Goal: Information Seeking & Learning: Learn about a topic

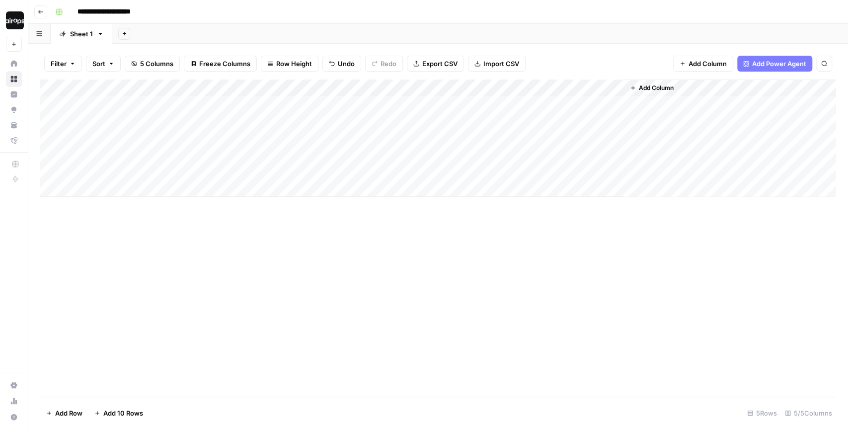
click at [339, 11] on div "**********" at bounding box center [444, 12] width 787 height 16
click at [402, 29] on div "Add Sheet" at bounding box center [477, 34] width 742 height 20
click at [229, 37] on div "Add Sheet" at bounding box center [477, 34] width 742 height 20
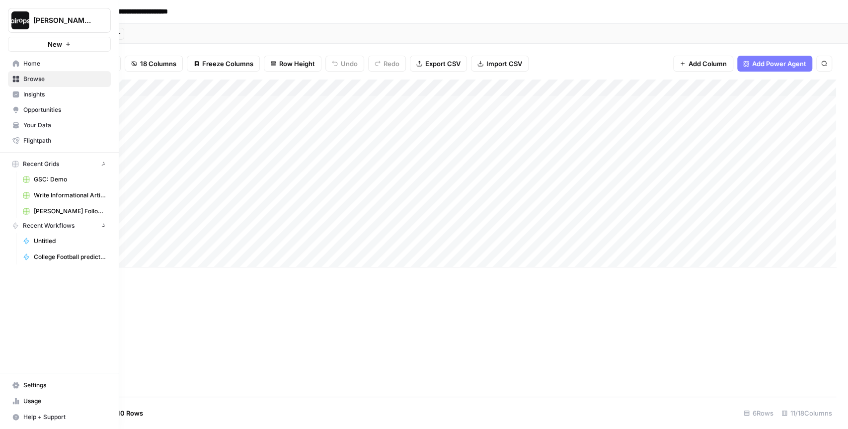
click at [15, 66] on icon at bounding box center [15, 63] width 7 height 7
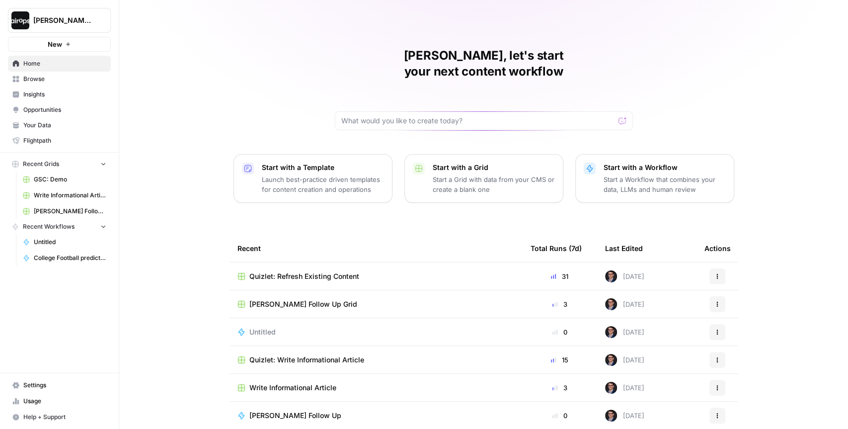
scroll to position [28, 0]
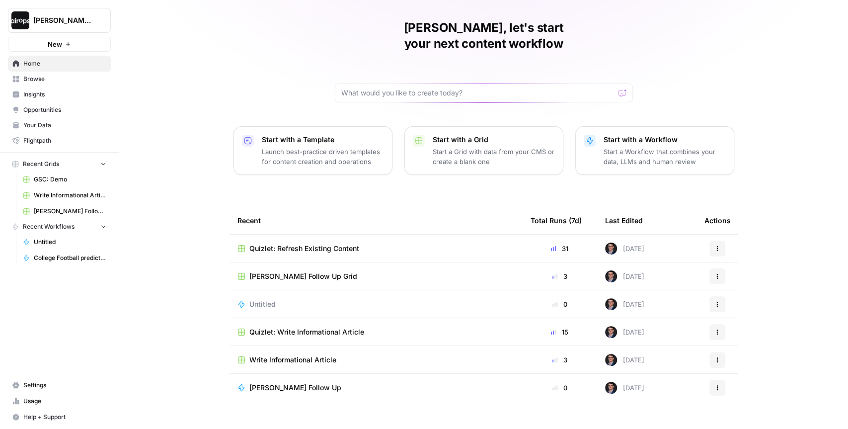
click at [39, 81] on span "Browse" at bounding box center [64, 79] width 83 height 9
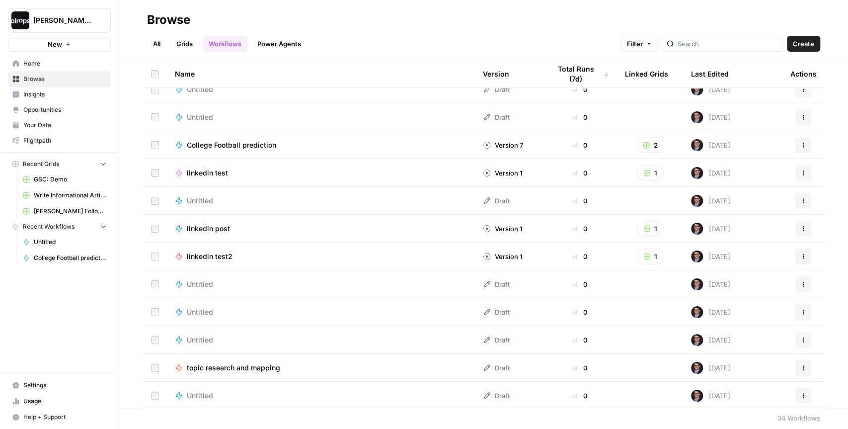
scroll to position [109, 0]
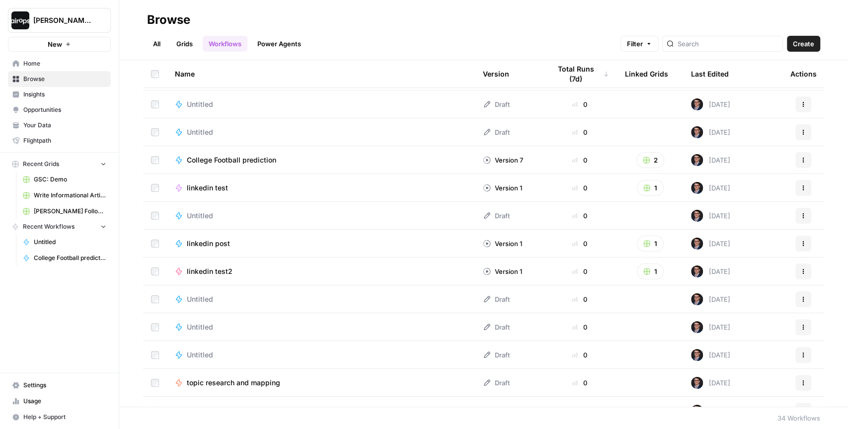
click at [182, 39] on link "Grids" at bounding box center [184, 44] width 28 height 16
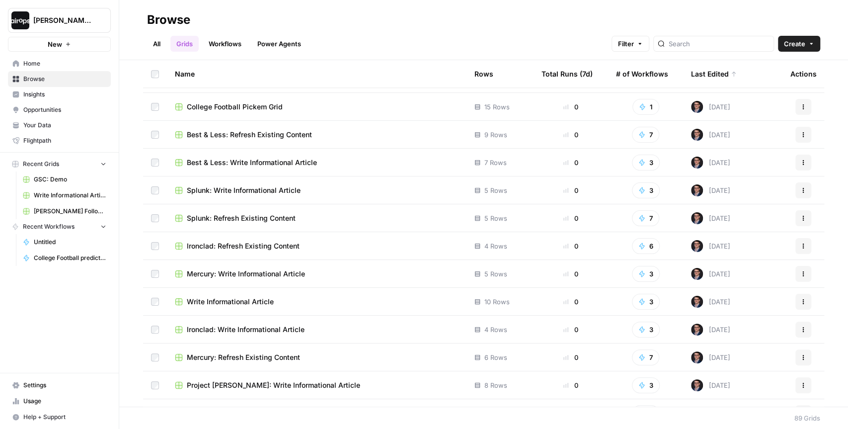
scroll to position [414, 0]
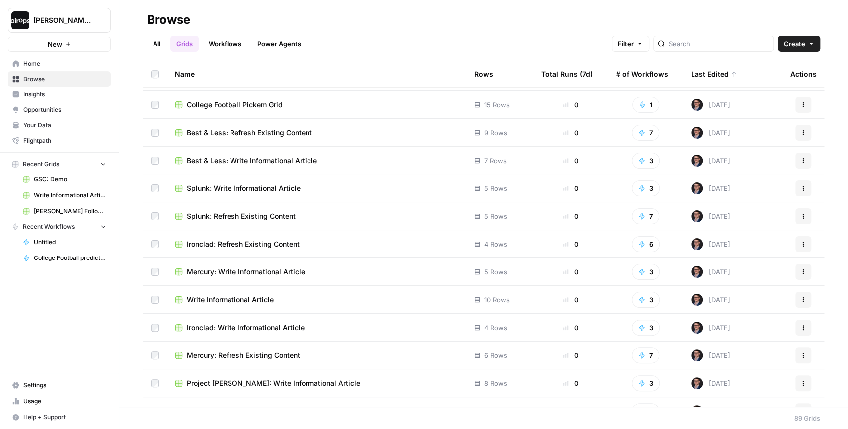
click at [239, 216] on span "Splunk: Refresh Existing Content" at bounding box center [241, 216] width 109 height 10
click at [239, 187] on span "Splunk: Write Informational Article" at bounding box center [244, 188] width 114 height 10
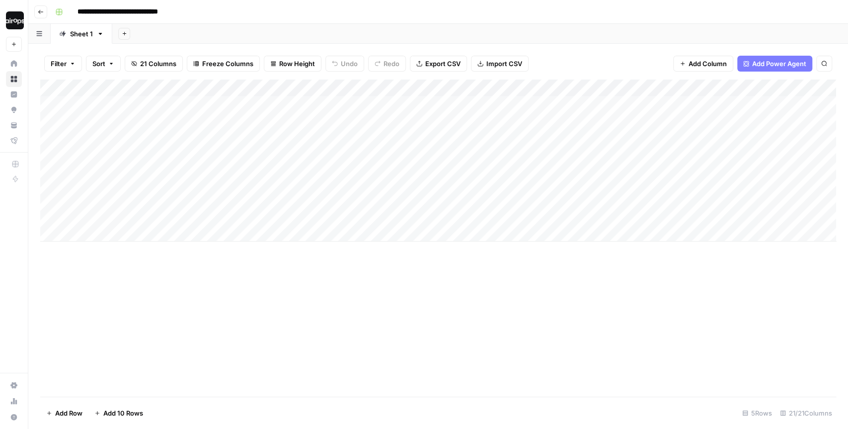
click at [338, 33] on div "Add Sheet" at bounding box center [480, 34] width 736 height 20
click at [428, 29] on div "Add Sheet" at bounding box center [480, 34] width 736 height 20
click at [17, 21] on img "Workspace: Dille-Sandbox" at bounding box center [15, 20] width 18 height 18
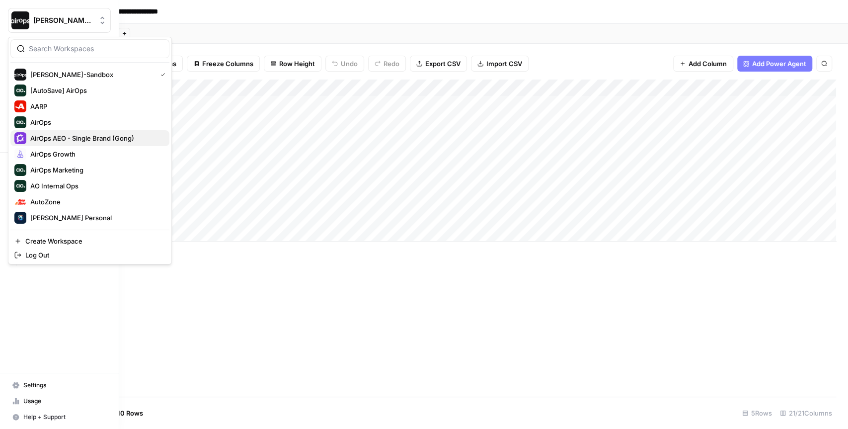
click at [49, 135] on span "AirOps AEO - Single Brand (Gong)" at bounding box center [95, 138] width 131 height 10
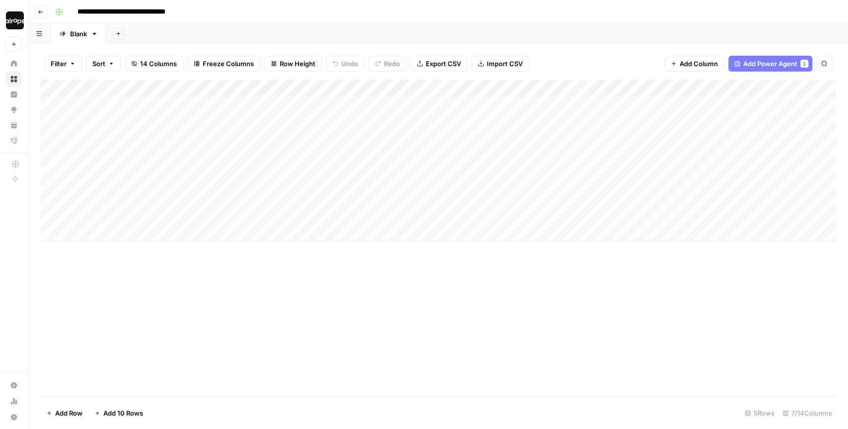
click at [398, 22] on header "**********" at bounding box center [438, 12] width 820 height 24
click at [298, 30] on div "Add Sheet" at bounding box center [477, 34] width 742 height 20
click at [279, 34] on div "Add Sheet" at bounding box center [477, 34] width 742 height 20
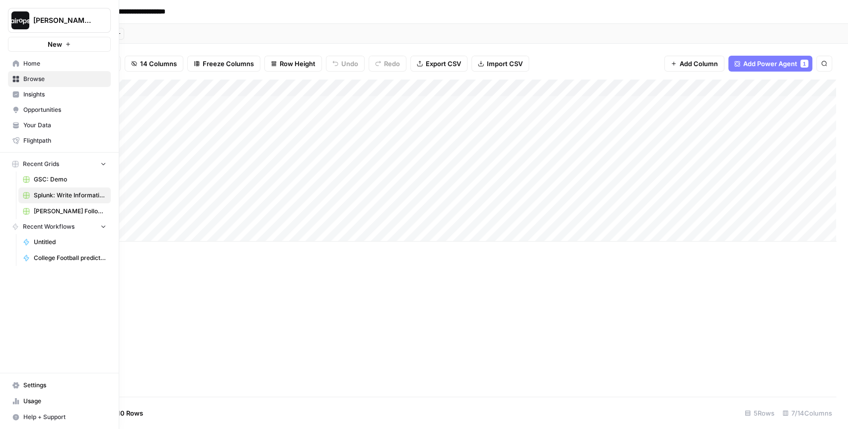
click at [28, 123] on span "Your Data" at bounding box center [64, 125] width 83 height 9
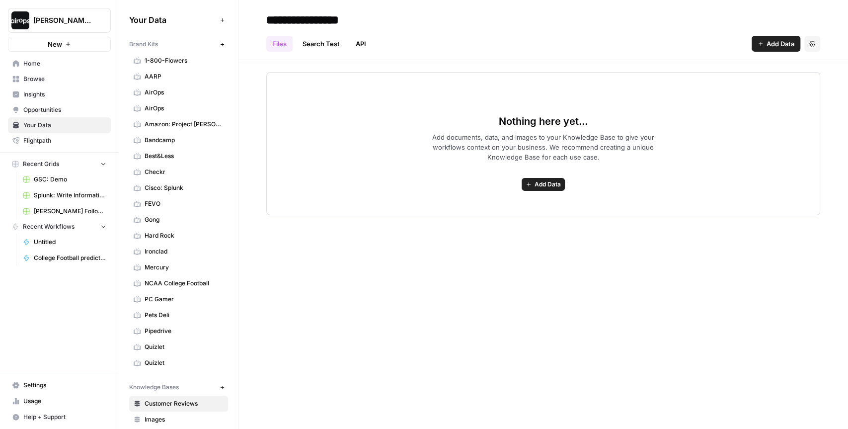
drag, startPoint x: 165, startPoint y: 44, endPoint x: 125, endPoint y: 45, distance: 40.8
click at [125, 45] on div "Your Data Add Data Brand Kits New 1-800-Flowers AARP AirOps AirOps Amazon: Proj…" at bounding box center [178, 214] width 119 height 429
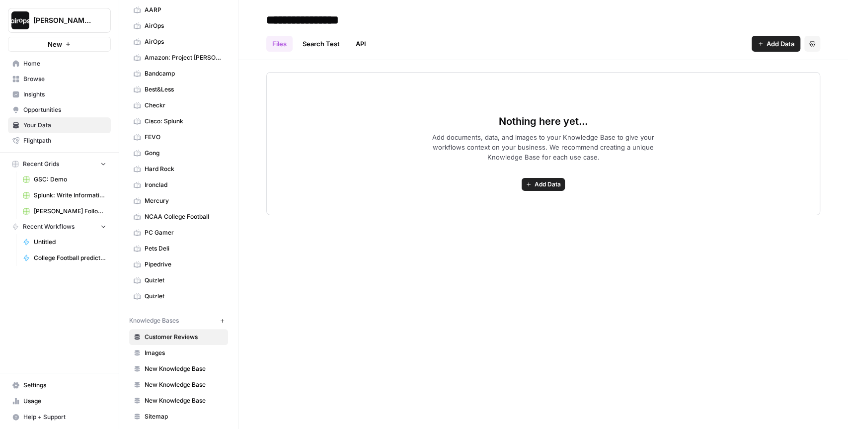
scroll to position [81, 0]
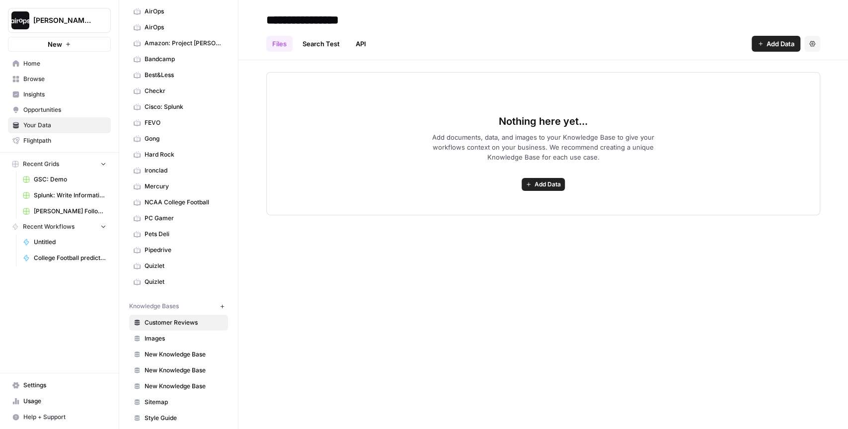
drag, startPoint x: 197, startPoint y: 301, endPoint x: 119, endPoint y: 302, distance: 78.0
click at [119, 302] on div "**********" at bounding box center [424, 214] width 848 height 429
click at [270, 269] on div "**********" at bounding box center [543, 214] width 610 height 429
click at [169, 214] on span "PC Gamer" at bounding box center [184, 218] width 79 height 9
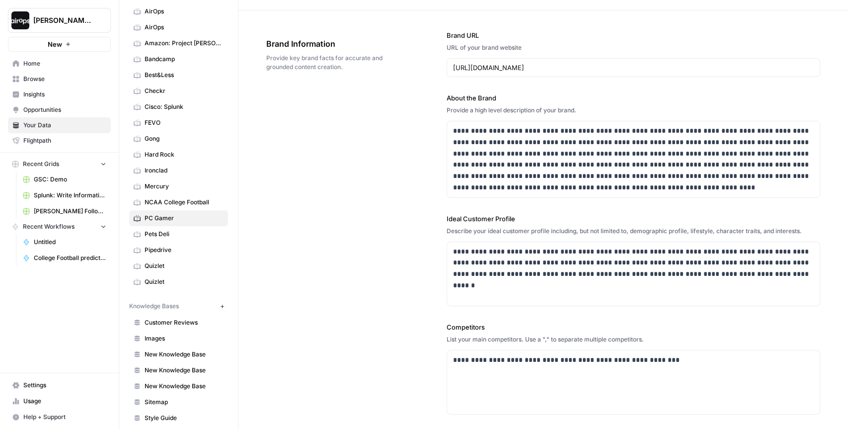
scroll to position [34, 0]
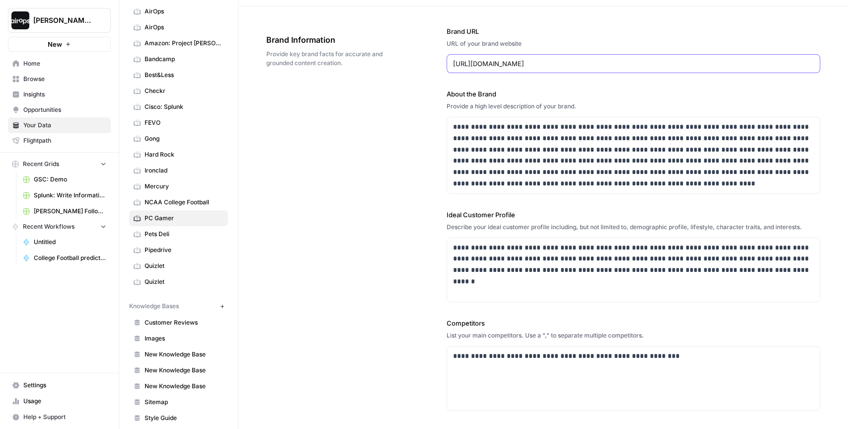
click at [564, 59] on input "https://www.pcgamer.com/" at bounding box center [633, 64] width 361 height 10
click at [407, 179] on div "**********" at bounding box center [543, 272] width 554 height 533
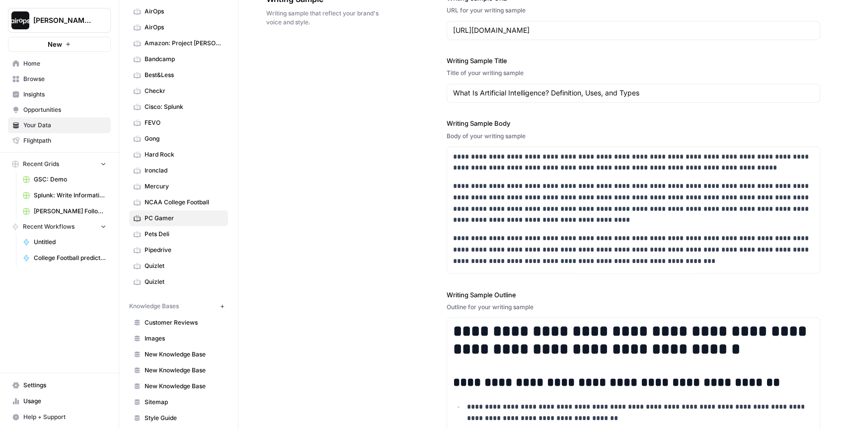
scroll to position [1146, 0]
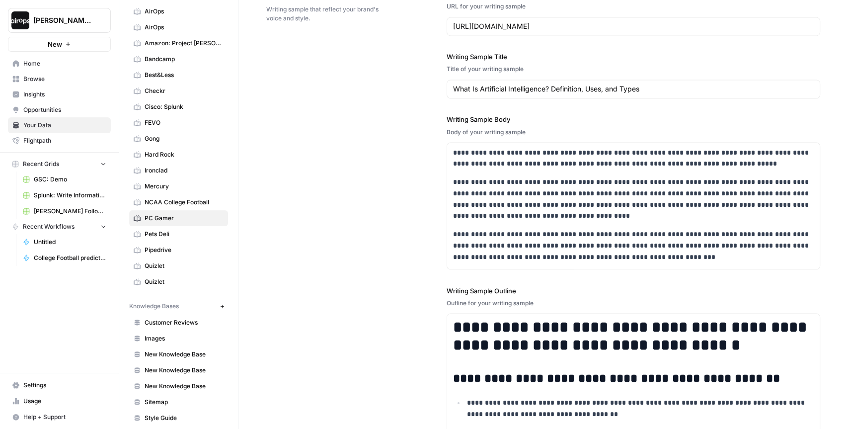
click at [190, 350] on span "New Knowledge Base" at bounding box center [184, 354] width 79 height 9
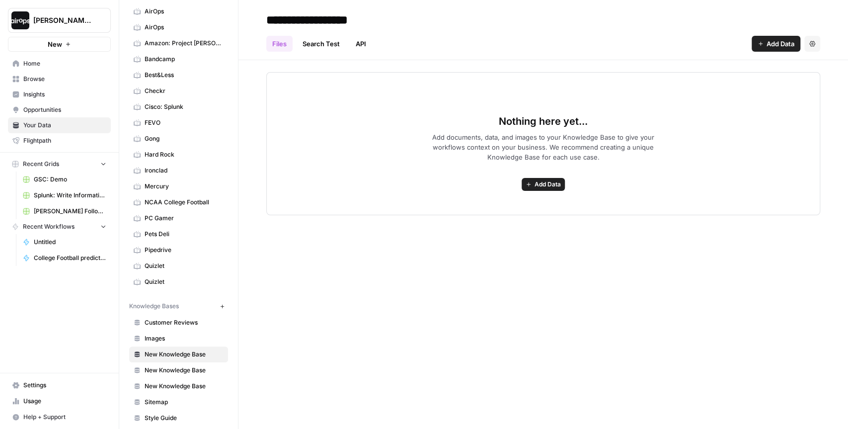
click at [538, 185] on span "Add Data" at bounding box center [548, 184] width 26 height 9
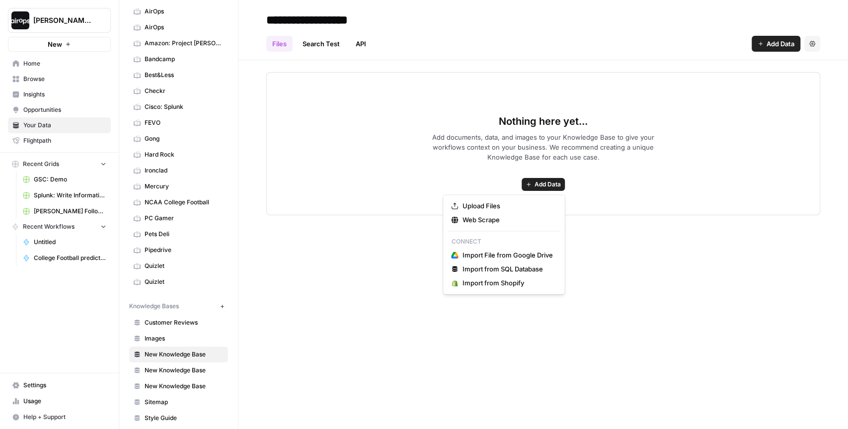
click at [167, 397] on span "Sitemap" at bounding box center [184, 401] width 79 height 9
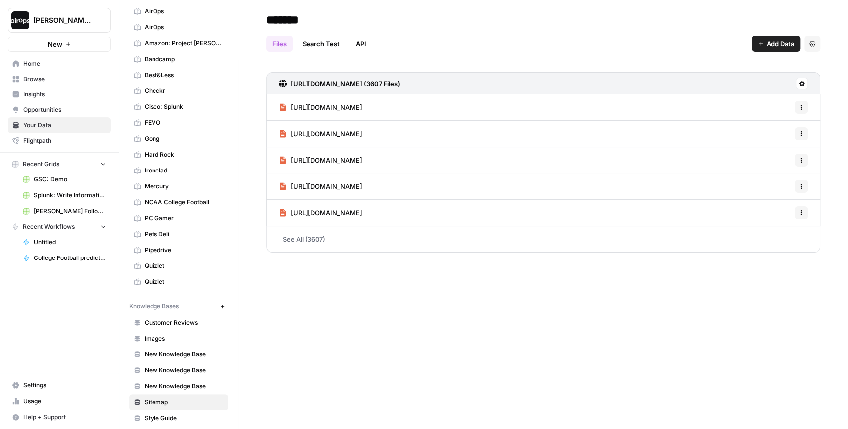
click at [47, 62] on span "Home" at bounding box center [64, 63] width 83 height 9
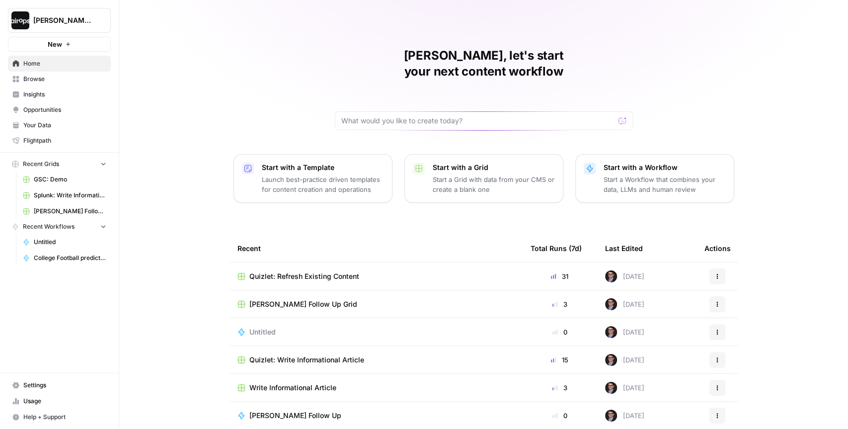
click at [301, 355] on span "Quizlet: Write Informational Article" at bounding box center [306, 360] width 115 height 10
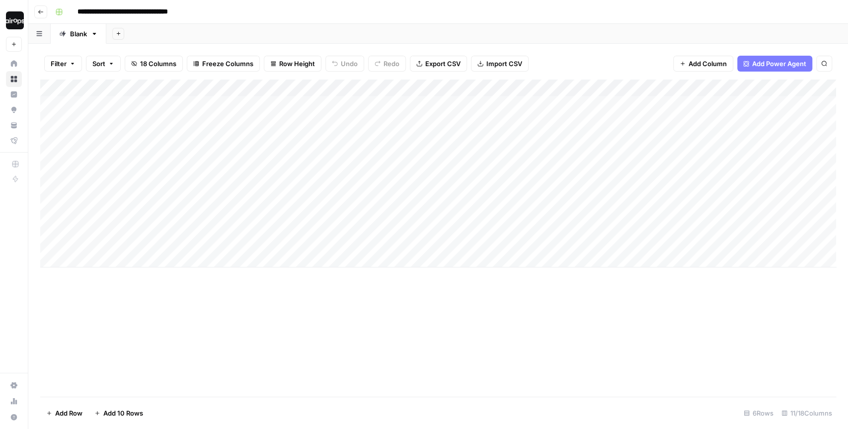
drag, startPoint x: 156, startPoint y: 108, endPoint x: 142, endPoint y: 232, distance: 125.0
click at [142, 232] on div "Add Column" at bounding box center [438, 173] width 796 height 188
click at [182, 318] on div "Add Column" at bounding box center [438, 237] width 796 height 317
click at [140, 237] on div "Add Column" at bounding box center [438, 173] width 796 height 188
click at [149, 237] on div "Add Column" at bounding box center [438, 173] width 796 height 188
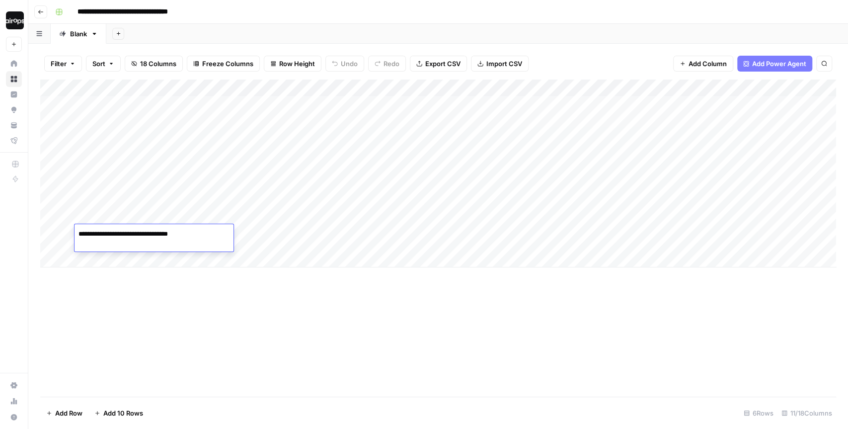
click at [143, 204] on div "Add Column" at bounding box center [438, 173] width 796 height 188
drag, startPoint x: 281, startPoint y: 109, endPoint x: 257, endPoint y: 242, distance: 135.3
click at [257, 242] on div "Add Column" at bounding box center [438, 173] width 796 height 188
click at [280, 281] on div "Add Column" at bounding box center [438, 237] width 796 height 317
click at [345, 155] on div "Add Column" at bounding box center [438, 173] width 796 height 188
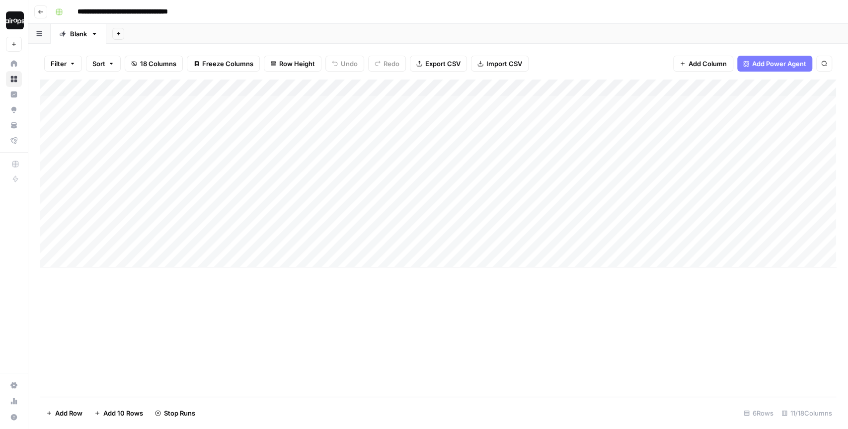
click at [335, 89] on div "Add Column" at bounding box center [438, 173] width 796 height 188
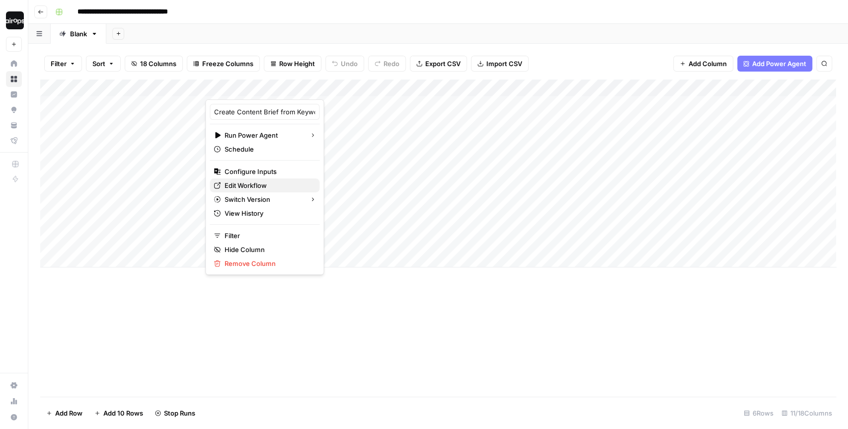
click at [261, 187] on span "Edit Workflow" at bounding box center [268, 185] width 87 height 10
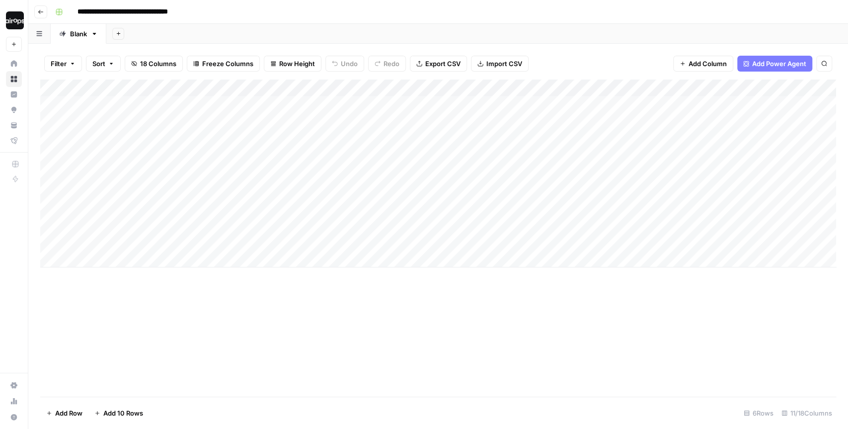
click at [432, 20] on header "**********" at bounding box center [438, 12] width 820 height 24
click at [345, 157] on div "Add Column" at bounding box center [438, 173] width 796 height 188
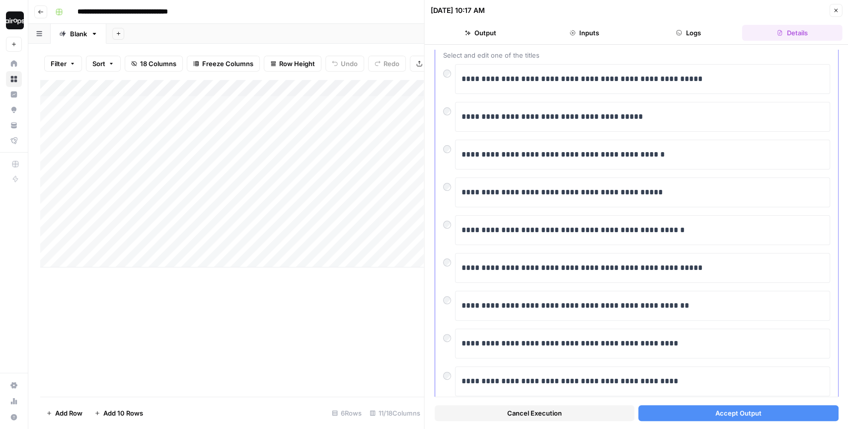
scroll to position [59, 0]
click at [662, 189] on p "**********" at bounding box center [643, 193] width 363 height 13
click at [632, 193] on p "**********" at bounding box center [643, 193] width 363 height 13
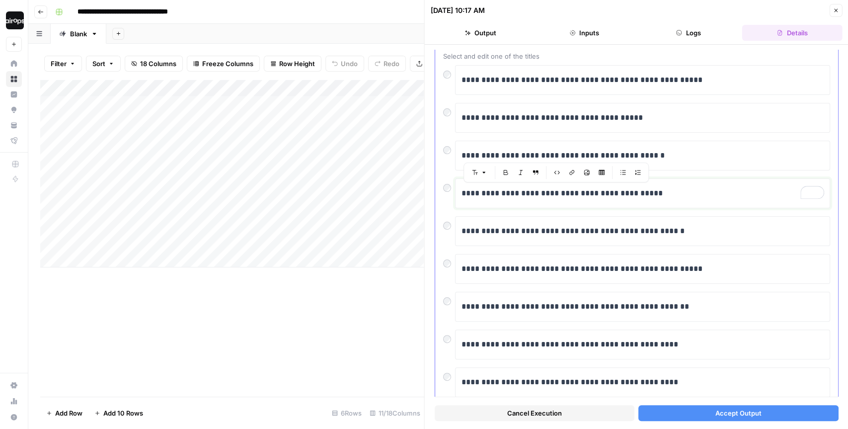
click at [658, 199] on div "**********" at bounding box center [643, 193] width 362 height 21
click at [716, 418] on button "Accept Output" at bounding box center [738, 413] width 200 height 16
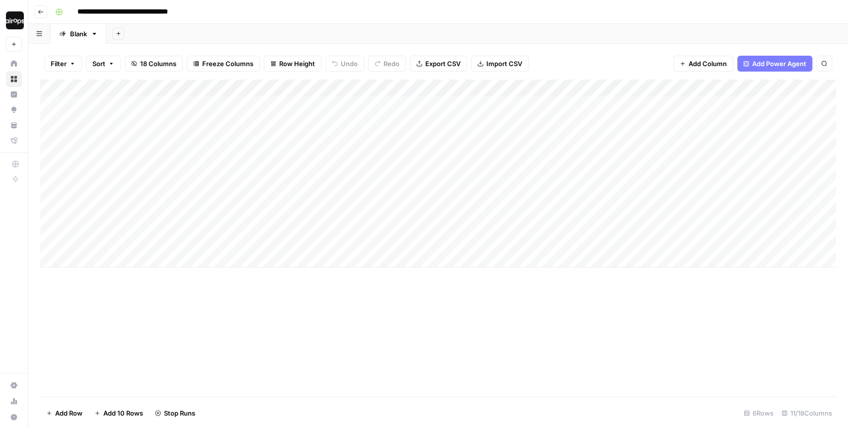
click at [498, 35] on div "Add Sheet" at bounding box center [477, 34] width 742 height 20
click at [556, 33] on div "Add Sheet" at bounding box center [477, 34] width 742 height 20
click at [559, 46] on div "Filter Sort 18 Columns Freeze Columns Row Height Undo Redo Export CSV Import CS…" at bounding box center [438, 236] width 820 height 385
click at [557, 38] on div "Add Sheet" at bounding box center [477, 34] width 742 height 20
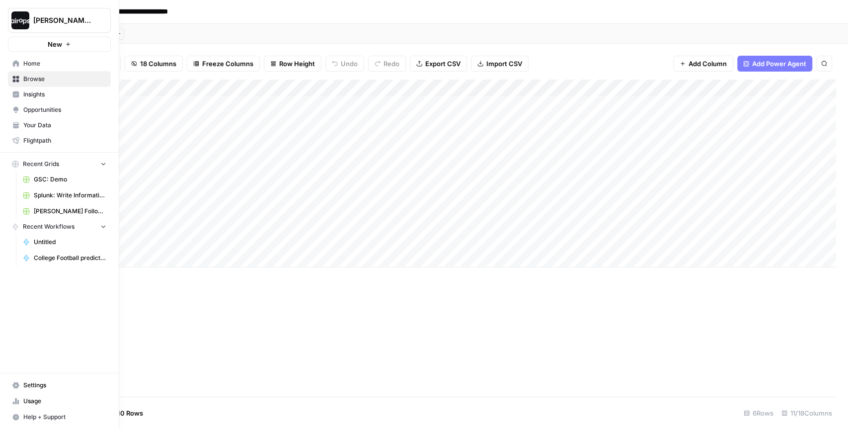
click at [54, 33] on div "Dille-Sandbox New" at bounding box center [59, 26] width 119 height 52
click at [58, 24] on span "Dille-Sandbox" at bounding box center [63, 20] width 60 height 10
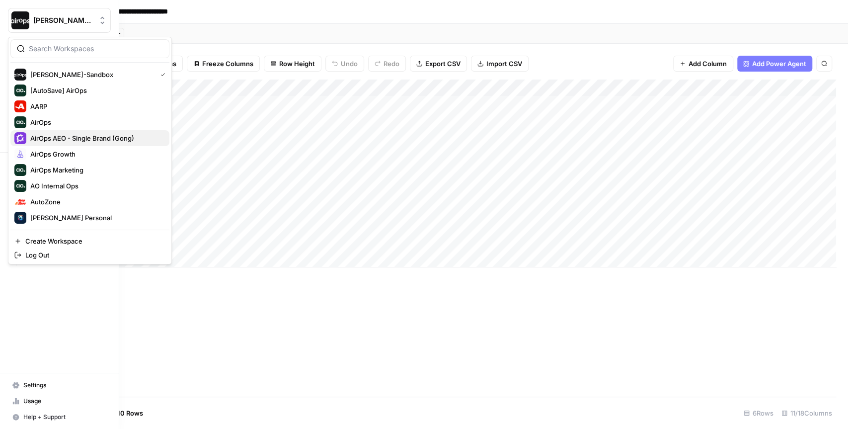
click at [57, 140] on span "AirOps AEO - Single Brand (Gong)" at bounding box center [95, 138] width 131 height 10
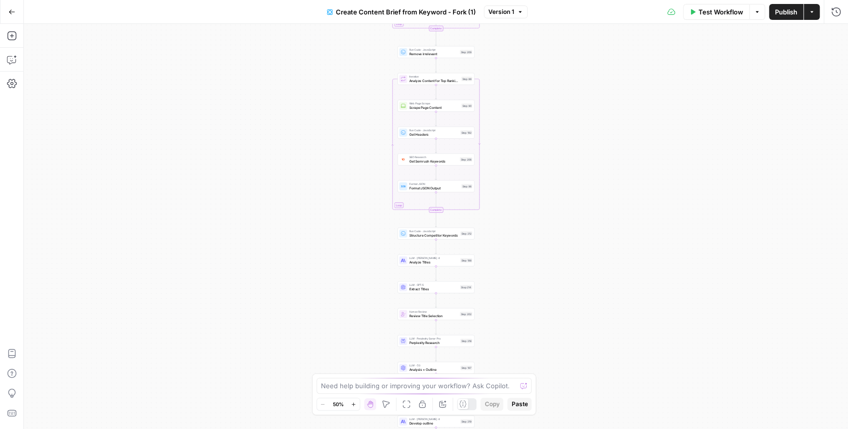
click at [494, 84] on div "Workflow Set Inputs Inputs Google Search Perform Google Search Step 51 Loop Ite…" at bounding box center [436, 226] width 824 height 405
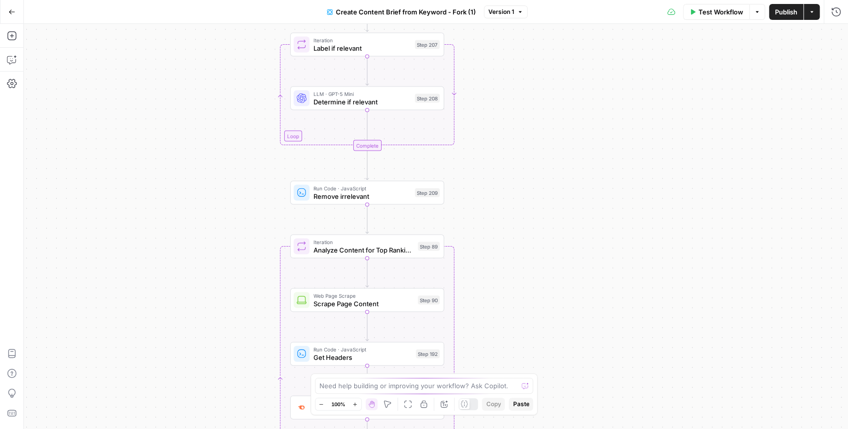
drag, startPoint x: 490, startPoint y: 78, endPoint x: 479, endPoint y: 252, distance: 173.7
click at [479, 252] on div "Workflow Set Inputs Inputs Google Search Perform Google Search Step 51 Loop Ite…" at bounding box center [436, 226] width 824 height 405
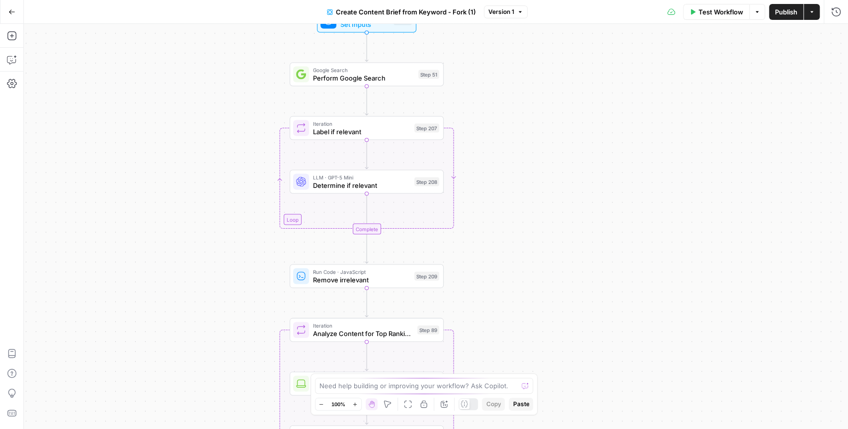
drag, startPoint x: 482, startPoint y: 124, endPoint x: 483, endPoint y: 224, distance: 100.4
click at [483, 224] on div "Workflow Set Inputs Inputs Google Search Perform Google Search Step 51 Loop Ite…" at bounding box center [436, 226] width 824 height 405
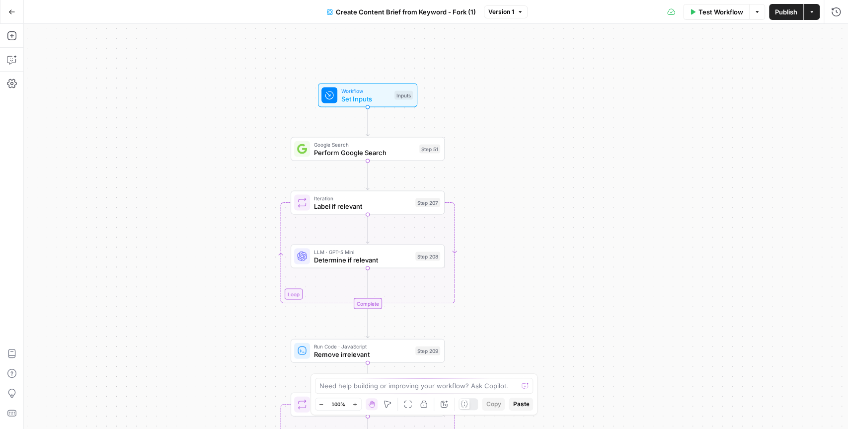
drag, startPoint x: 480, startPoint y: 107, endPoint x: 480, endPoint y: 164, distance: 57.1
click at [480, 164] on div "Workflow Set Inputs Inputs Google Search Perform Google Search Step 51 Loop Ite…" at bounding box center [436, 226] width 824 height 405
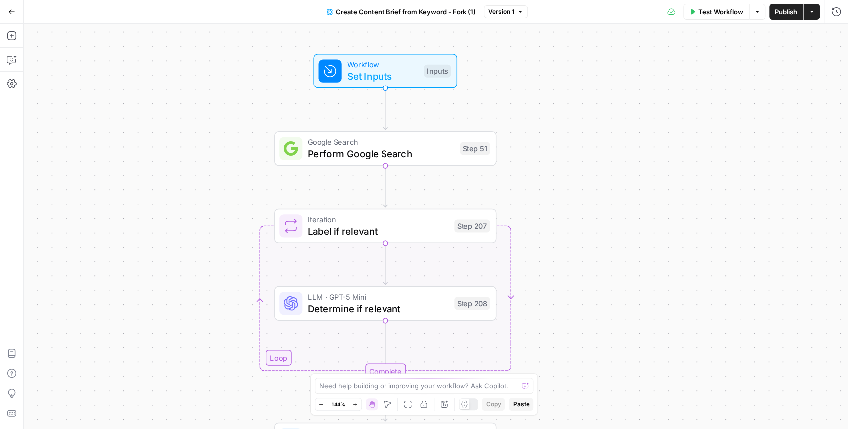
drag, startPoint x: 476, startPoint y: 147, endPoint x: 541, endPoint y: 145, distance: 65.6
click at [541, 145] on div "Workflow Set Inputs Inputs Google Search Perform Google Search Step 51 Loop Ite…" at bounding box center [436, 226] width 824 height 405
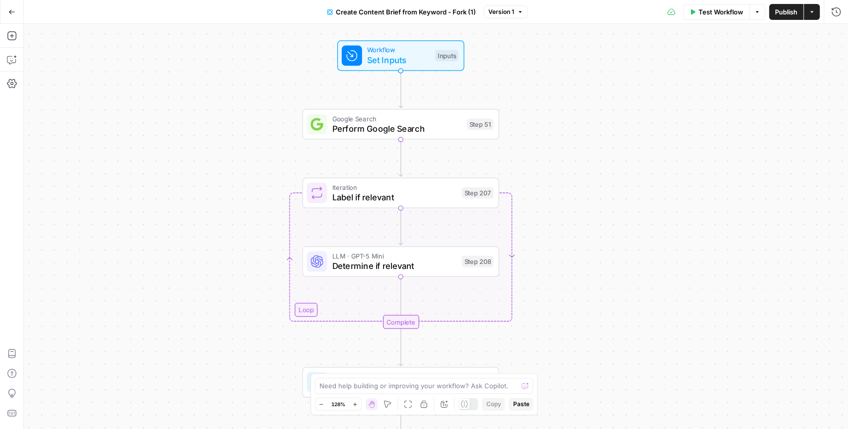
drag, startPoint x: 567, startPoint y: 165, endPoint x: 565, endPoint y: 143, distance: 22.9
click at [565, 143] on div "Workflow Set Inputs Inputs Google Search Perform Google Search Step 51 Loop Ite…" at bounding box center [436, 226] width 824 height 405
click at [413, 58] on span "Set Inputs" at bounding box center [398, 60] width 63 height 13
click at [621, 94] on label "Brand Kit" at bounding box center [684, 94] width 182 height 10
click at [621, 107] on Kit "Brand Kit" at bounding box center [713, 112] width 226 height 10
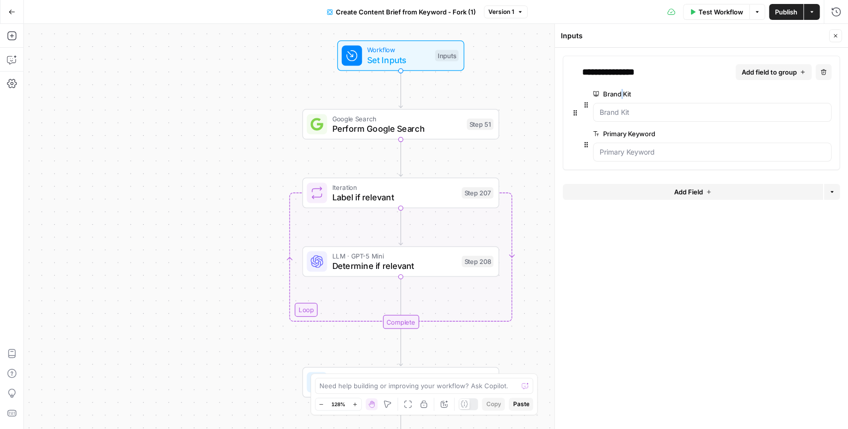
click at [621, 94] on label "Brand Kit" at bounding box center [684, 94] width 182 height 10
click at [621, 107] on Kit "Brand Kit" at bounding box center [713, 112] width 226 height 10
click at [621, 94] on label "Brand Kit" at bounding box center [684, 94] width 182 height 10
click at [621, 107] on Kit "Brand Kit" at bounding box center [713, 112] width 226 height 10
click at [629, 132] on label "Primary Keyword" at bounding box center [684, 134] width 182 height 10
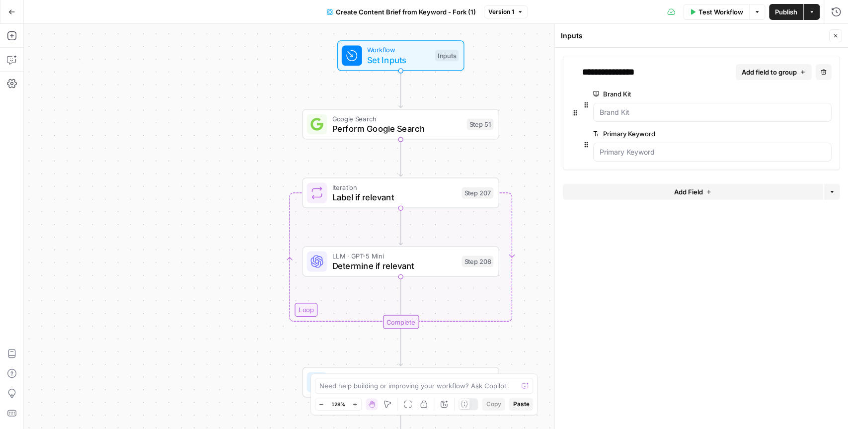
click at [629, 147] on Keyword "Primary Keyword" at bounding box center [713, 152] width 226 height 10
click at [629, 132] on label "Primary Keyword" at bounding box center [684, 134] width 182 height 10
click at [629, 147] on Keyword "Primary Keyword" at bounding box center [713, 152] width 226 height 10
click at [629, 132] on label "Primary Keyword" at bounding box center [684, 134] width 182 height 10
click at [629, 147] on Keyword "Primary Keyword" at bounding box center [713, 152] width 226 height 10
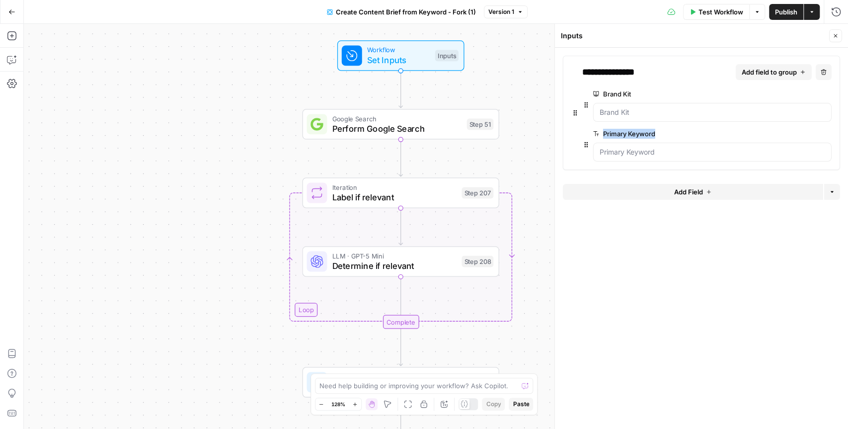
click at [545, 134] on div "Workflow Set Inputs Inputs Google Search Perform Google Search Step 51 Loop Ite…" at bounding box center [436, 226] width 824 height 405
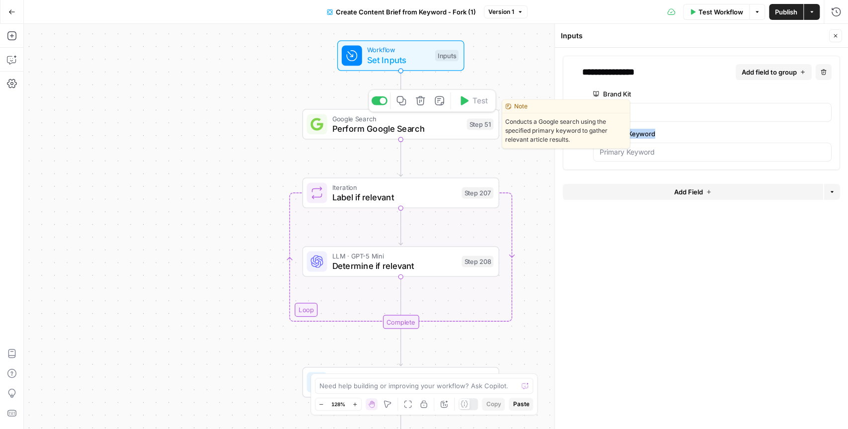
click at [429, 129] on span "Perform Google Search" at bounding box center [397, 128] width 130 height 13
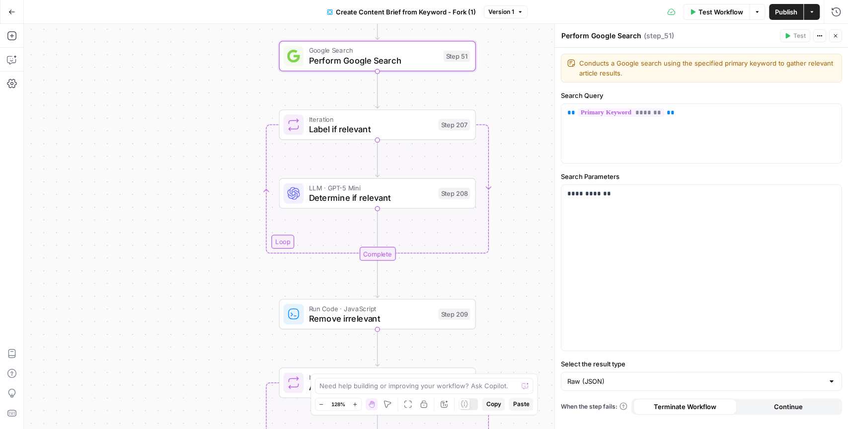
drag, startPoint x: 538, startPoint y: 261, endPoint x: 514, endPoint y: 193, distance: 71.5
click at [514, 193] on div "Workflow Set Inputs Inputs Google Search Perform Google Search Step 51 Loop Ite…" at bounding box center [436, 226] width 824 height 405
click at [404, 199] on span "Determine if relevant" at bounding box center [371, 198] width 125 height 13
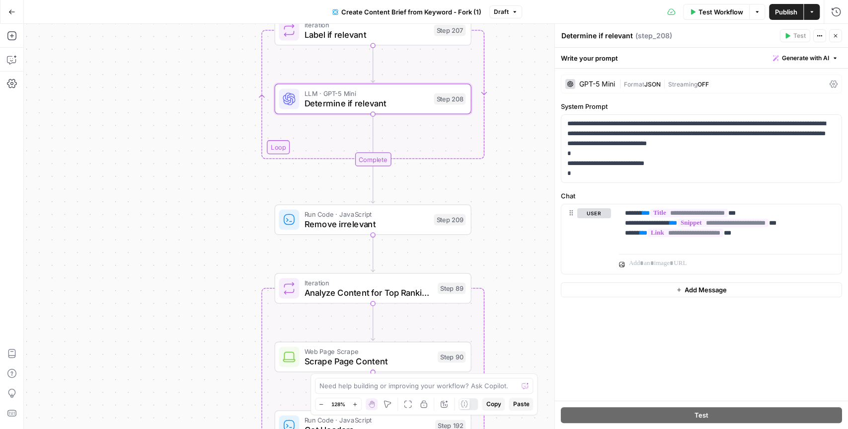
drag, startPoint x: 537, startPoint y: 326, endPoint x: 531, endPoint y: 226, distance: 101.0
click at [531, 226] on div "Workflow Set Inputs Inputs Google Search Perform Google Search Step 51 Loop Ite…" at bounding box center [436, 226] width 824 height 405
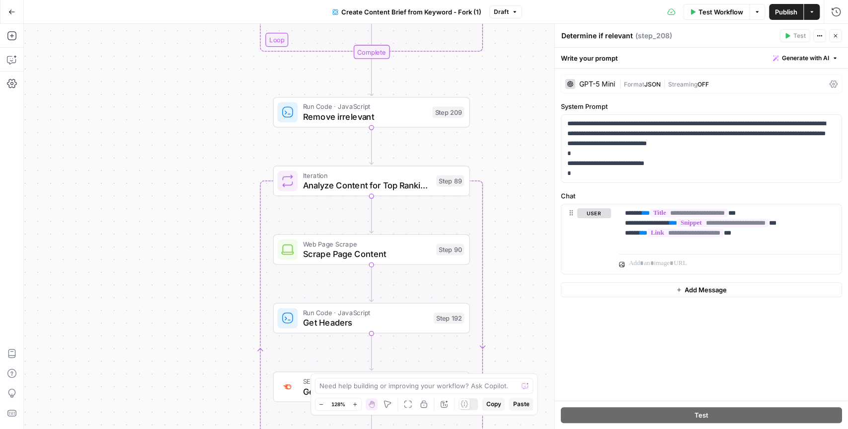
drag, startPoint x: 522, startPoint y: 313, endPoint x: 521, endPoint y: 210, distance: 103.3
click at [521, 209] on div "Workflow Set Inputs Inputs Google Search Perform Google Search Step 51 Loop Ite…" at bounding box center [436, 226] width 824 height 405
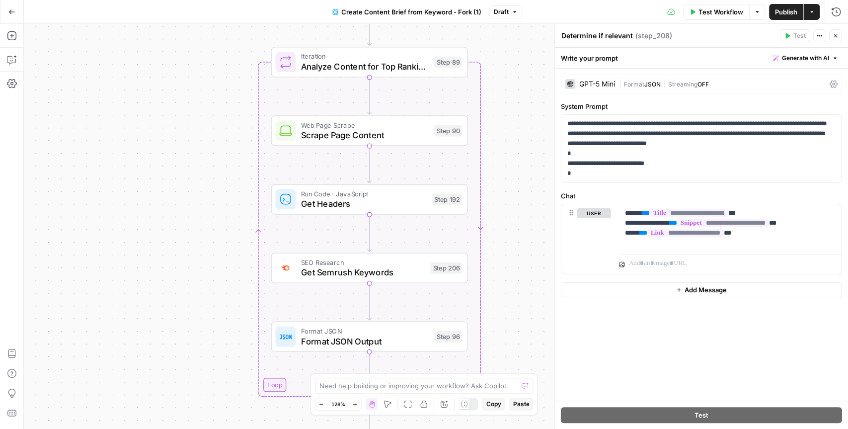
drag, startPoint x: 521, startPoint y: 287, endPoint x: 518, endPoint y: 163, distance: 123.2
click at [518, 163] on div "Workflow Set Inputs Inputs Google Search Perform Google Search Step 51 Loop Ite…" at bounding box center [436, 226] width 824 height 405
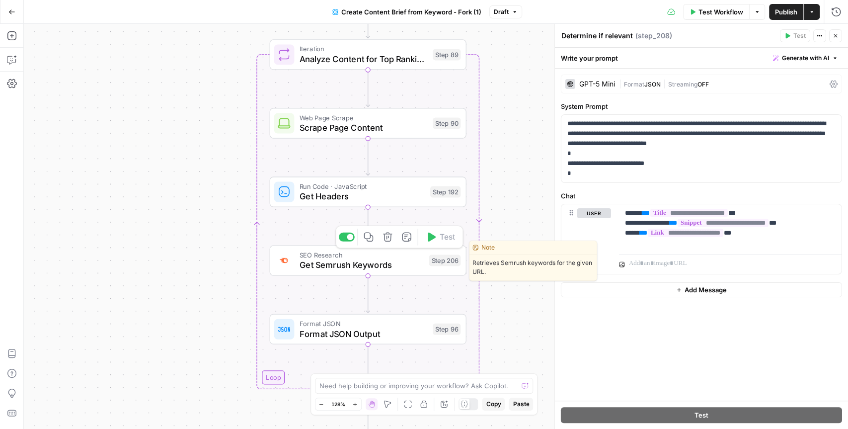
click at [408, 264] on span "Get Semrush Keywords" at bounding box center [362, 264] width 125 height 13
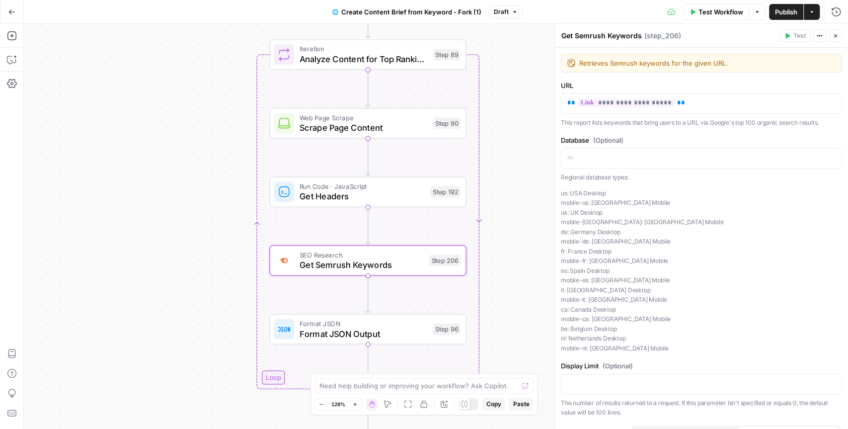
click at [538, 228] on div "Workflow Set Inputs Inputs Google Search Perform Google Search Step 51 Loop Ite…" at bounding box center [436, 226] width 824 height 405
click at [535, 225] on div "Workflow Set Inputs Inputs Google Search Perform Google Search Step 51 Loop Ite…" at bounding box center [436, 226] width 824 height 405
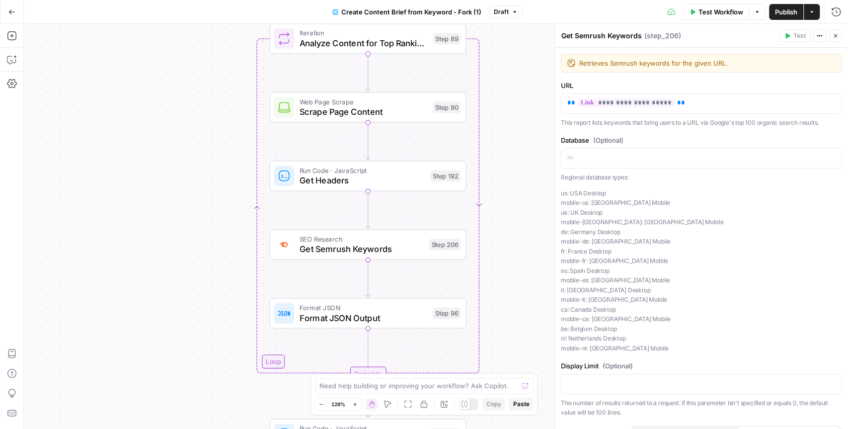
drag, startPoint x: 526, startPoint y: 252, endPoint x: 527, endPoint y: 224, distance: 27.8
click at [527, 224] on div "Workflow Set Inputs Inputs Google Search Perform Google Search Step 51 Loop Ite…" at bounding box center [436, 226] width 824 height 405
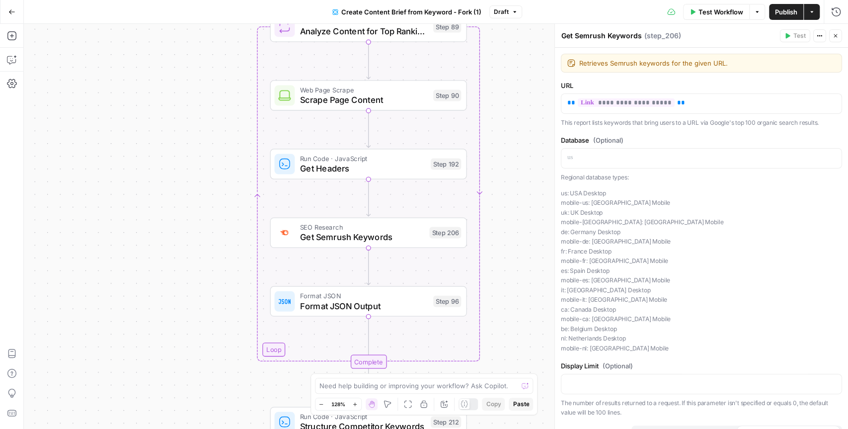
drag, startPoint x: 526, startPoint y: 226, endPoint x: 526, endPoint y: 245, distance: 19.4
click at [526, 245] on div "Workflow Set Inputs Inputs Google Search Perform Google Search Step 51 Loop Ite…" at bounding box center [436, 226] width 824 height 405
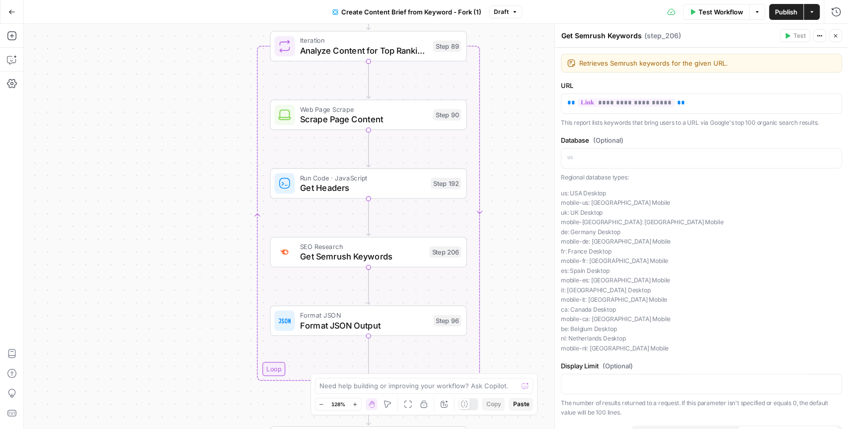
click at [836, 36] on icon "button" at bounding box center [836, 36] width 6 height 6
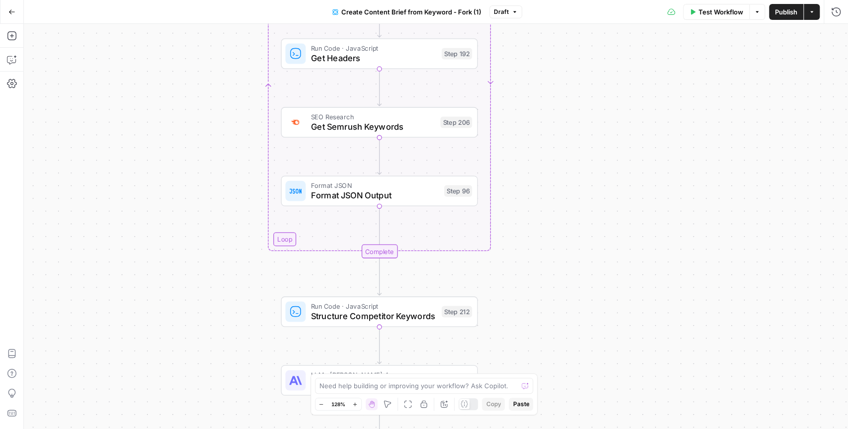
drag, startPoint x: 570, startPoint y: 327, endPoint x: 581, endPoint y: 198, distance: 130.1
click at [581, 198] on div "Workflow Set Inputs Inputs Google Search Perform Google Search Step 51 Loop Ite…" at bounding box center [436, 226] width 824 height 405
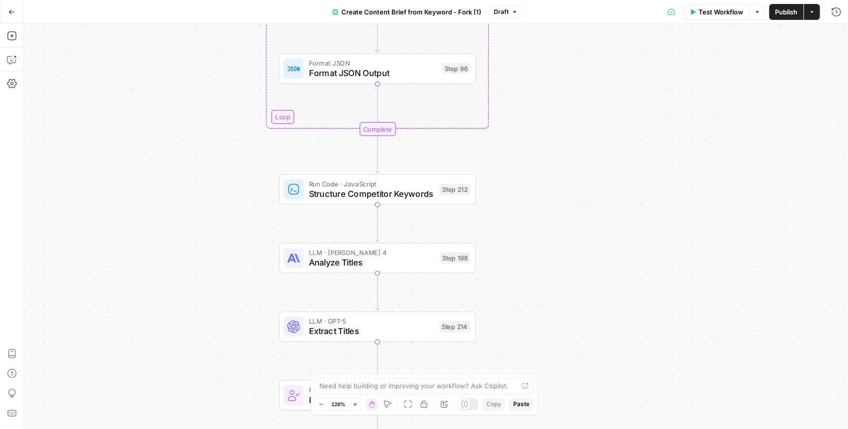
drag, startPoint x: 578, startPoint y: 359, endPoint x: 575, endPoint y: 211, distance: 148.6
click at [575, 211] on div "Workflow Set Inputs Inputs Google Search Perform Google Search Step 51 Loop Ite…" at bounding box center [436, 226] width 824 height 405
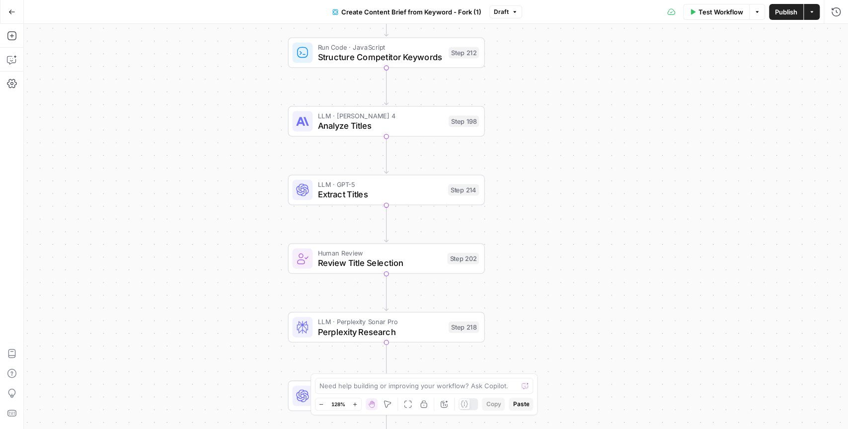
drag, startPoint x: 570, startPoint y: 328, endPoint x: 580, endPoint y: 210, distance: 118.2
click at [580, 210] on div "Workflow Set Inputs Inputs Google Search Perform Google Search Step 51 Loop Ite…" at bounding box center [436, 226] width 824 height 405
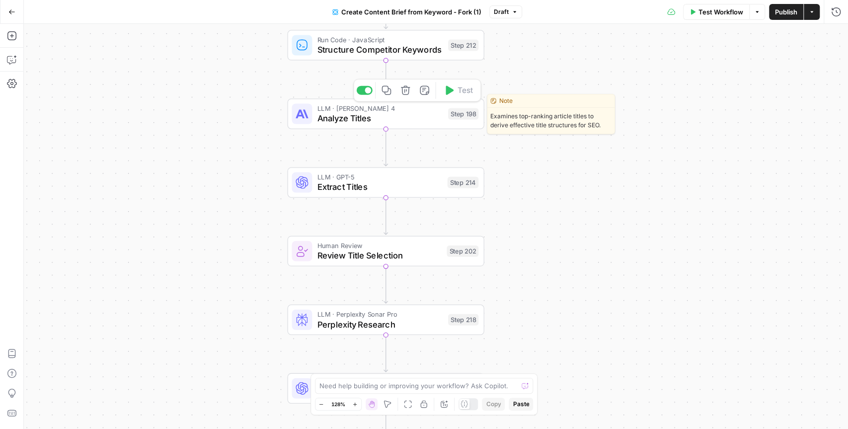
click at [419, 122] on span "Analyze Titles" at bounding box center [380, 118] width 126 height 13
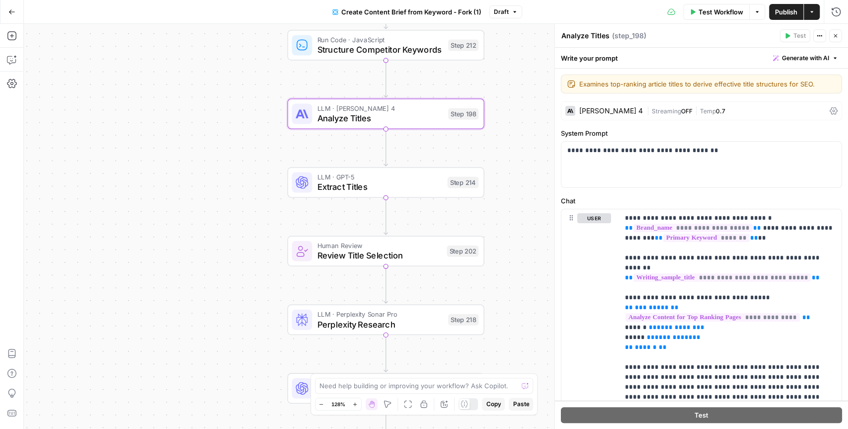
click at [630, 111] on div "Claude Sonnet 4" at bounding box center [611, 110] width 64 height 7
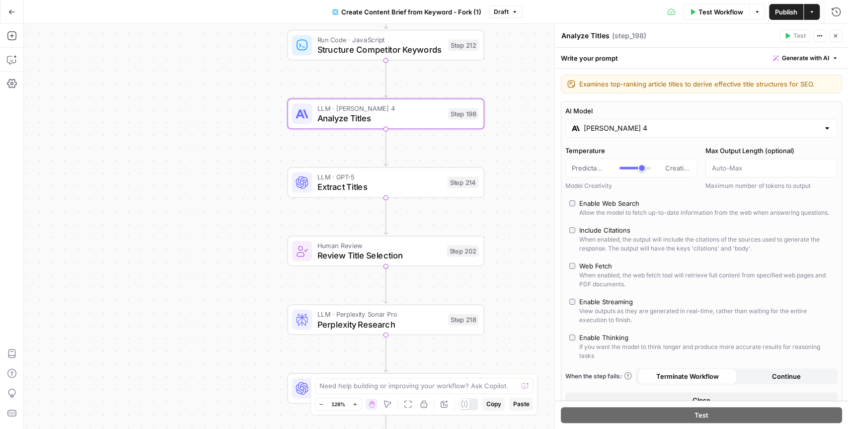
click at [631, 130] on input "Claude Sonnet 4" at bounding box center [701, 128] width 235 height 10
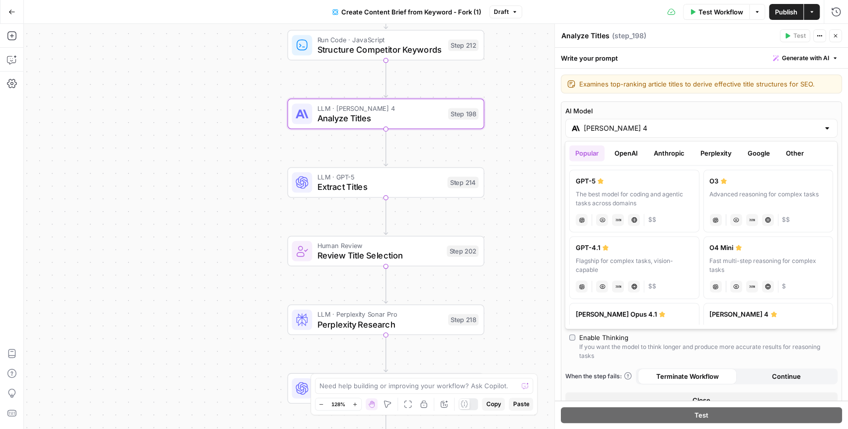
click at [631, 155] on button "OpenAI" at bounding box center [626, 153] width 35 height 16
click at [675, 155] on button "Anthropic" at bounding box center [669, 153] width 43 height 16
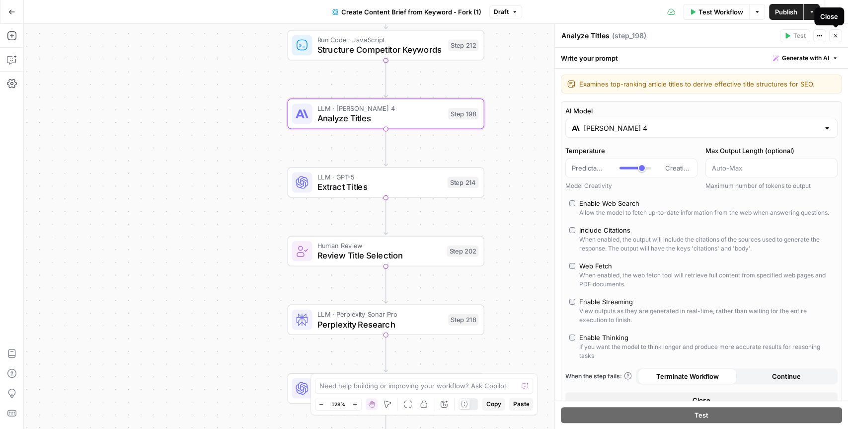
click at [836, 36] on icon "button" at bounding box center [836, 36] width 6 height 6
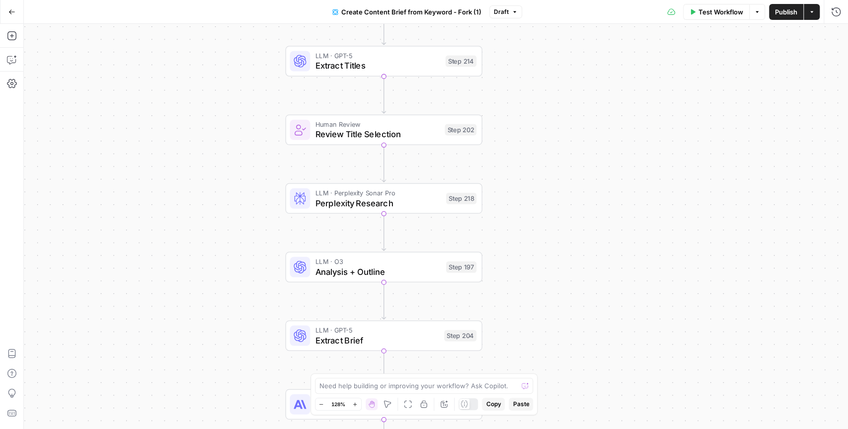
drag, startPoint x: 581, startPoint y: 306, endPoint x: 582, endPoint y: 180, distance: 125.7
click at [582, 180] on div "Workflow Set Inputs Inputs Google Search Perform Google Search Step 51 Loop Ite…" at bounding box center [436, 226] width 824 height 405
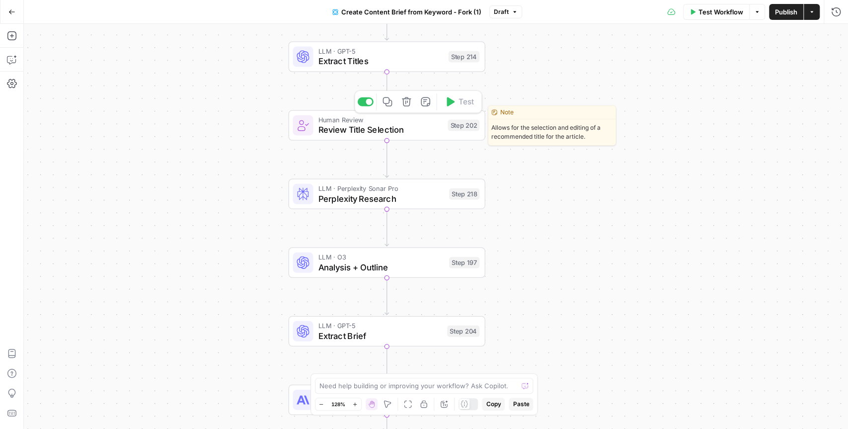
click at [428, 131] on span "Review Title Selection" at bounding box center [380, 129] width 125 height 13
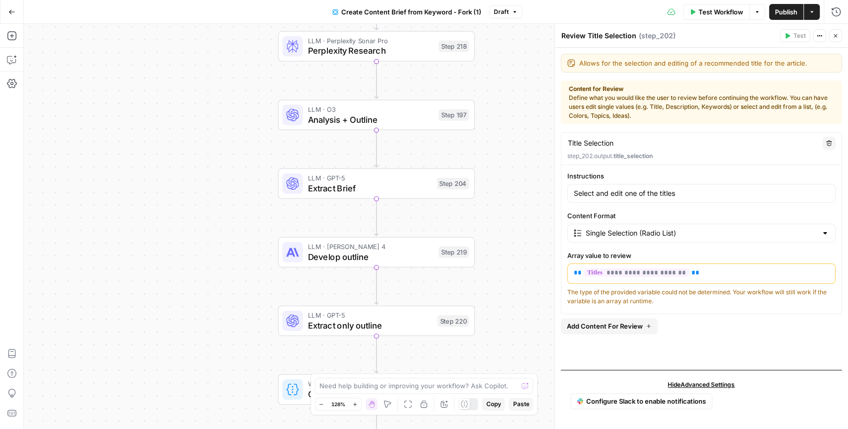
drag, startPoint x: 543, startPoint y: 332, endPoint x: 533, endPoint y: 185, distance: 147.9
click at [533, 185] on div "Workflow Set Inputs Inputs Google Search Perform Google Search Step 51 Loop Ite…" at bounding box center [436, 226] width 824 height 405
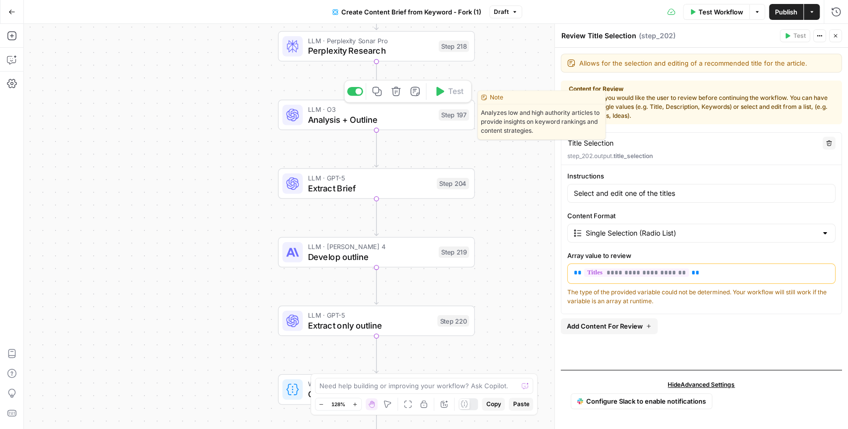
click at [404, 117] on span "Analysis + Outline" at bounding box center [371, 119] width 126 height 13
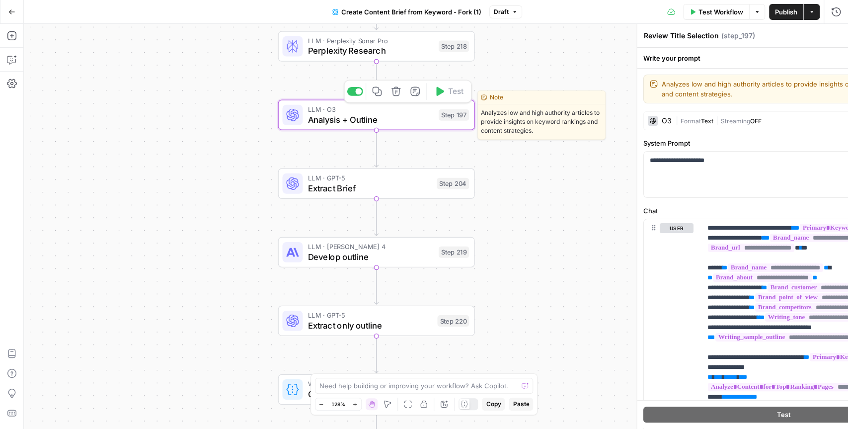
type textarea "Analysis + Outline"
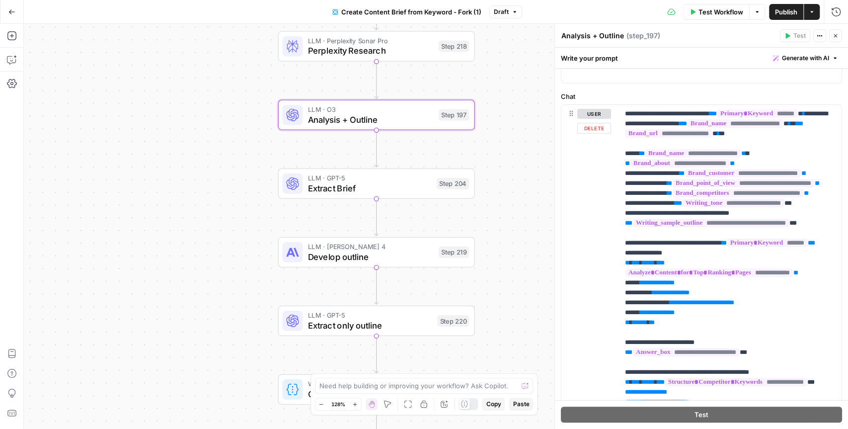
scroll to position [113, 0]
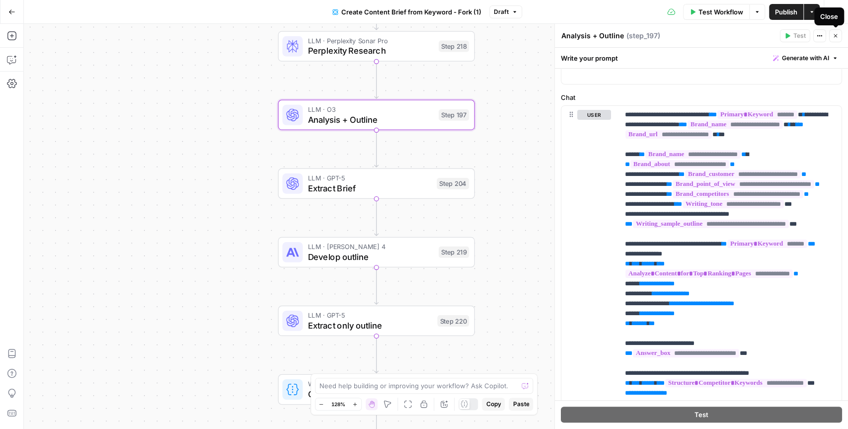
click at [836, 36] on icon "button" at bounding box center [836, 36] width 6 height 6
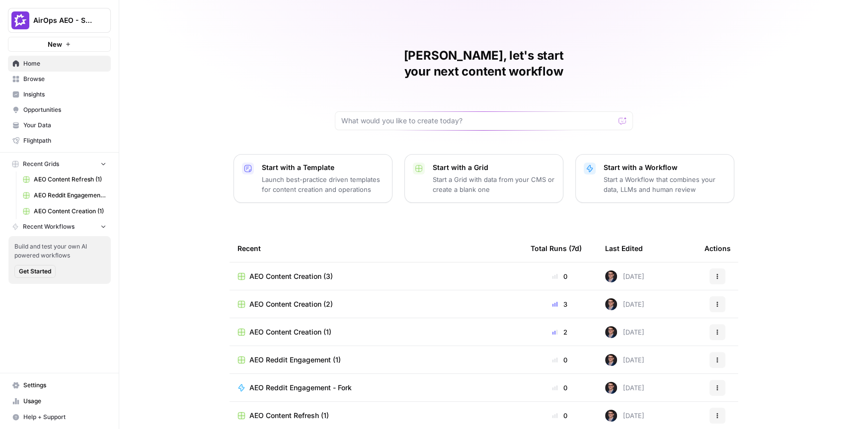
click at [187, 34] on div "[PERSON_NAME], let's start your next content workflow Start with a Template Lau…" at bounding box center [483, 236] width 729 height 473
click at [44, 93] on span "Insights" at bounding box center [64, 94] width 83 height 9
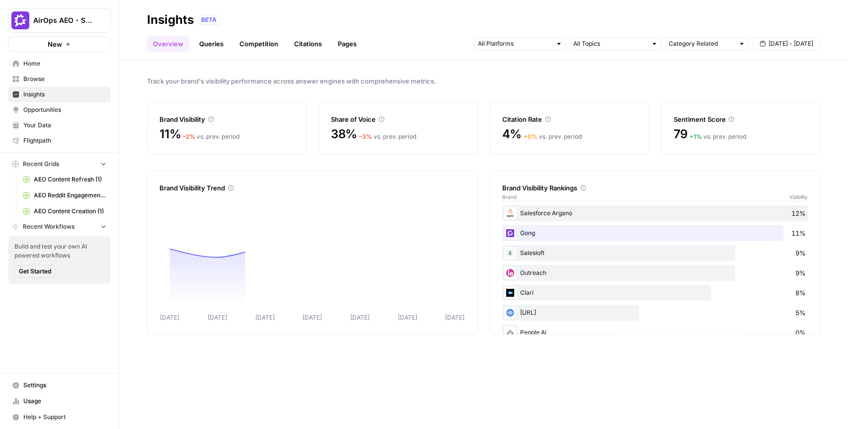
click at [135, 96] on div "Track your brand's visibility performance across answer engines with comprehens…" at bounding box center [483, 244] width 729 height 369
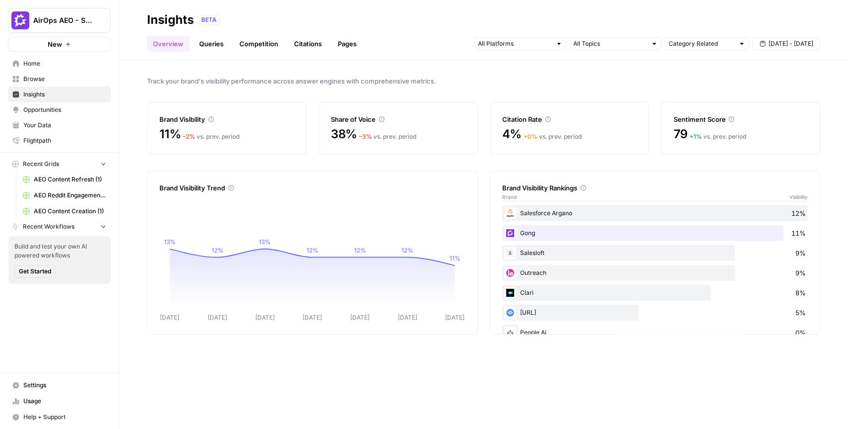
click at [558, 45] on div at bounding box center [558, 43] width 7 height 7
click at [588, 57] on header "Insights BETA Overview Queries Competition Citations Pages Category Related [DA…" at bounding box center [483, 30] width 729 height 60
click at [607, 45] on input "text" at bounding box center [610, 44] width 74 height 10
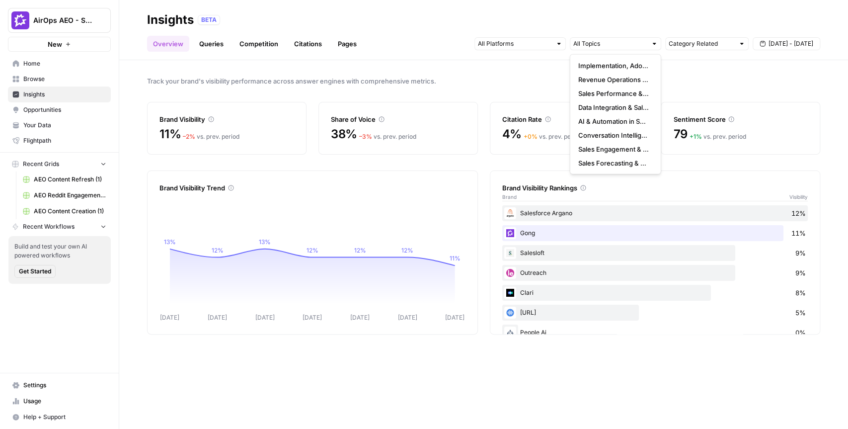
click at [213, 45] on link "Queries" at bounding box center [211, 44] width 36 height 16
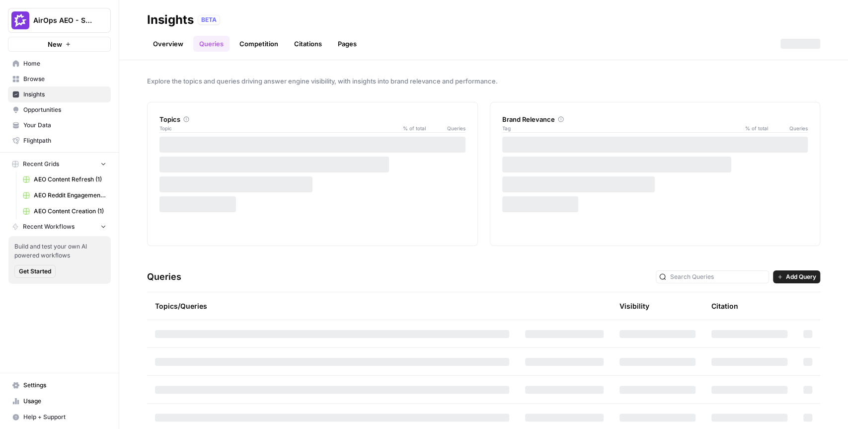
click at [482, 102] on div "Topics Topic % of total Queries Brand Relevance Tag % of total Queries" at bounding box center [483, 174] width 673 height 144
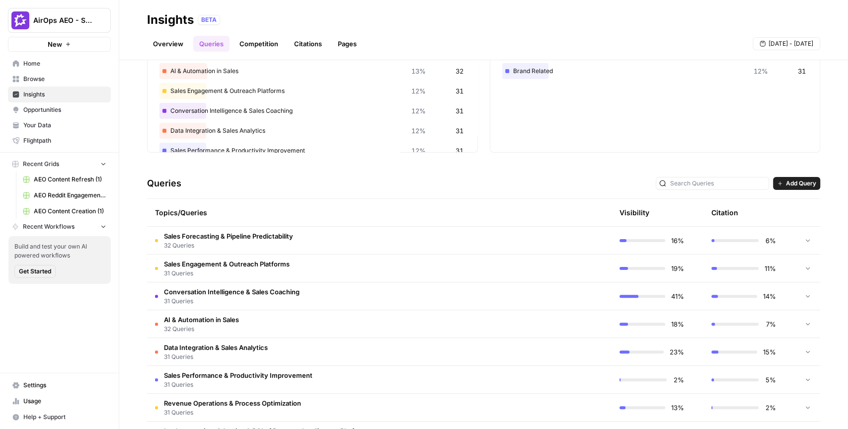
scroll to position [92, 0]
click at [786, 186] on span "Add Query" at bounding box center [801, 184] width 30 height 9
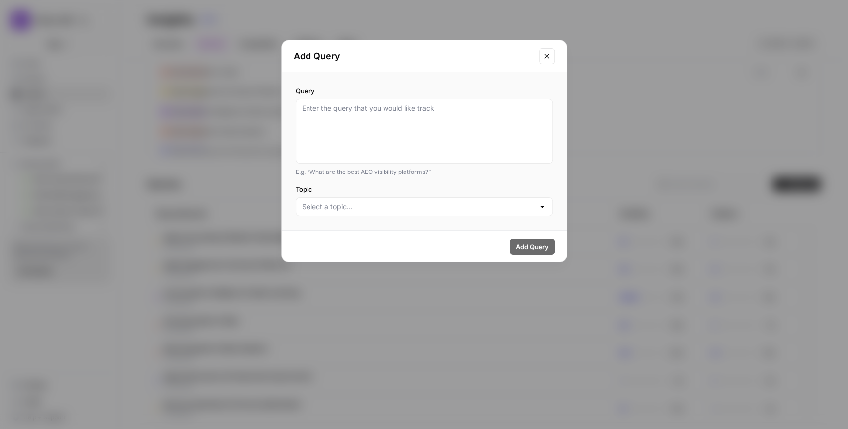
click at [546, 56] on icon "Close modal" at bounding box center [546, 56] width 4 height 4
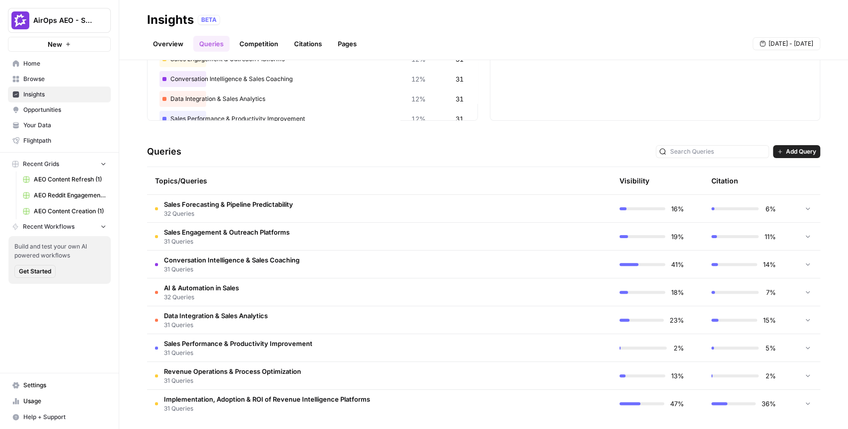
scroll to position [129, 0]
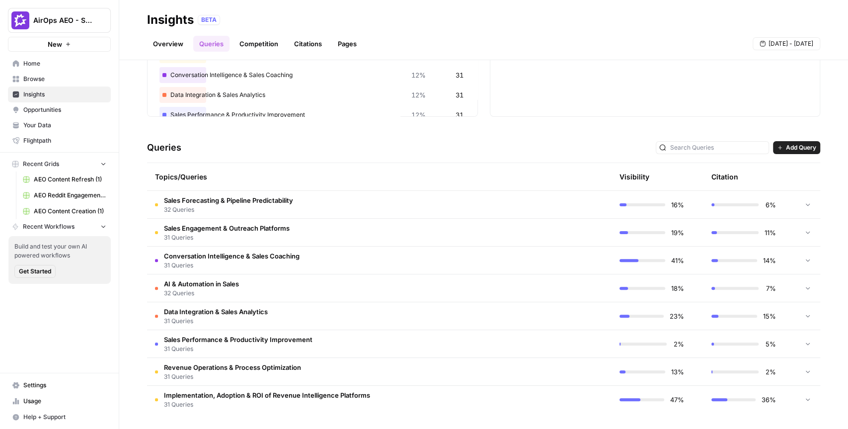
click at [251, 253] on span "Conversation Intelligence & Sales Coaching" at bounding box center [232, 256] width 136 height 10
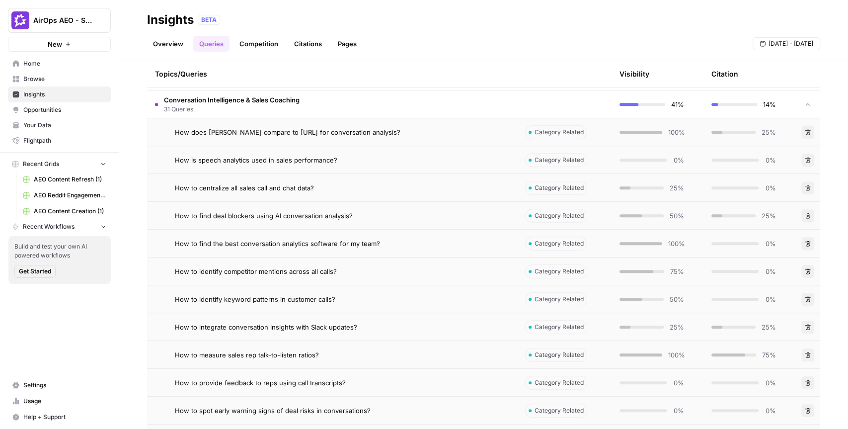
scroll to position [288, 0]
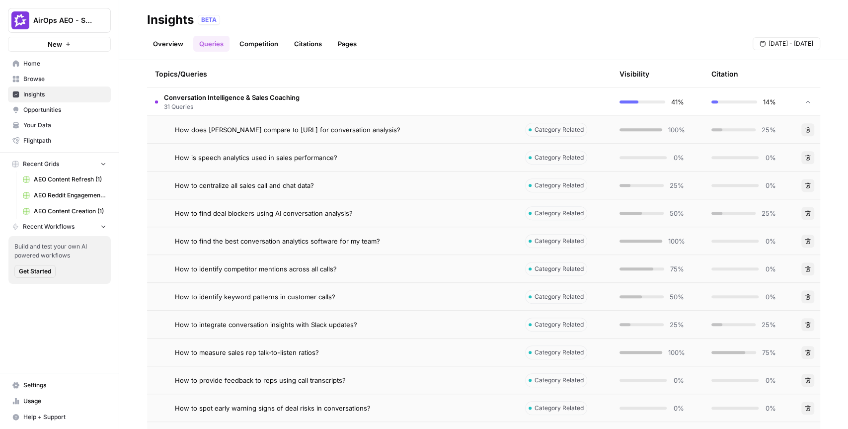
click at [278, 214] on span "How to find deal blockers using AI conversation analysis?" at bounding box center [264, 213] width 178 height 10
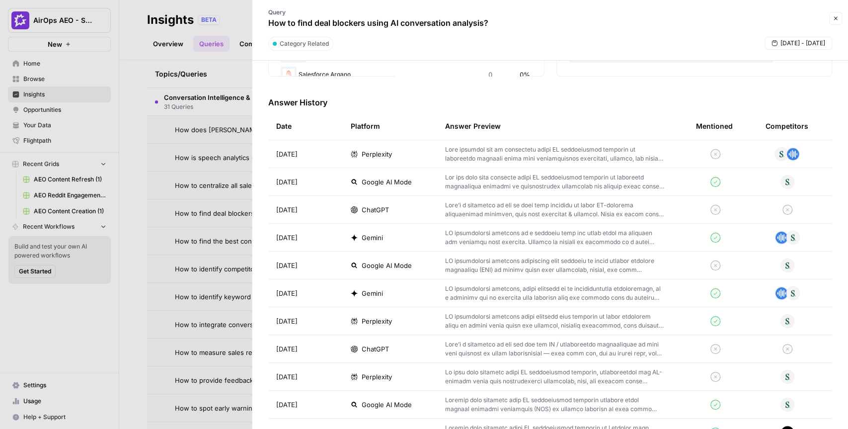
scroll to position [271, 0]
drag, startPoint x: 277, startPoint y: 261, endPoint x: 304, endPoint y: 360, distance: 102.4
click at [304, 360] on tbody "[DATE] Perplexity [DATE] Google AI Mode [DATE] ChatGPT [DATE] Gemini [DATE] Goo…" at bounding box center [550, 431] width 564 height 584
drag, startPoint x: 274, startPoint y: 151, endPoint x: 309, endPoint y: 235, distance: 91.1
click at [309, 235] on tbody "[DATE] Perplexity [DATE] Google AI Mode [DATE] ChatGPT [DATE] Gemini [DATE] Goo…" at bounding box center [550, 431] width 564 height 584
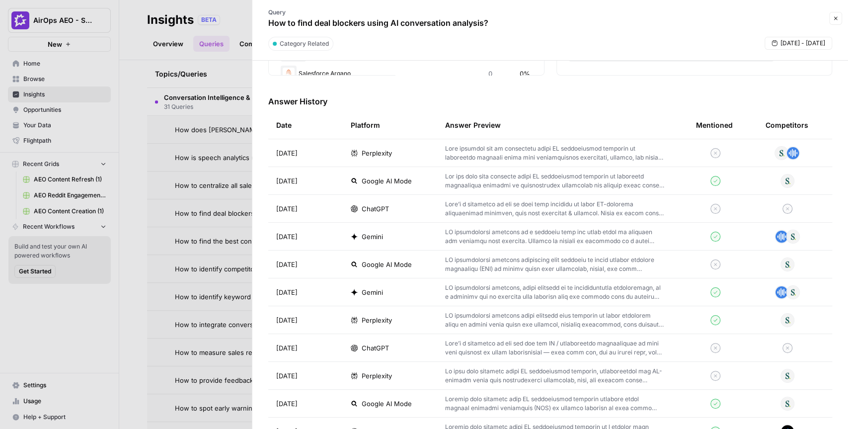
click at [475, 205] on p at bounding box center [554, 209] width 219 height 18
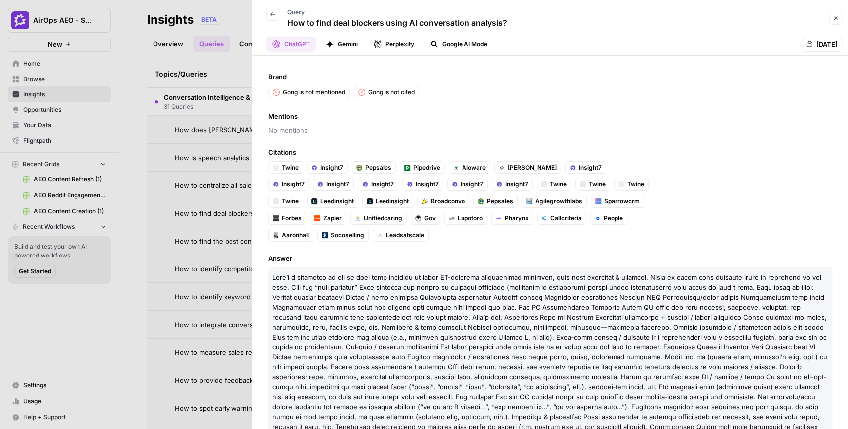
click at [412, 24] on p "How to find deal blockers using AI conversation analysis?" at bounding box center [397, 23] width 220 height 12
click at [273, 14] on icon "button" at bounding box center [273, 14] width 6 height 6
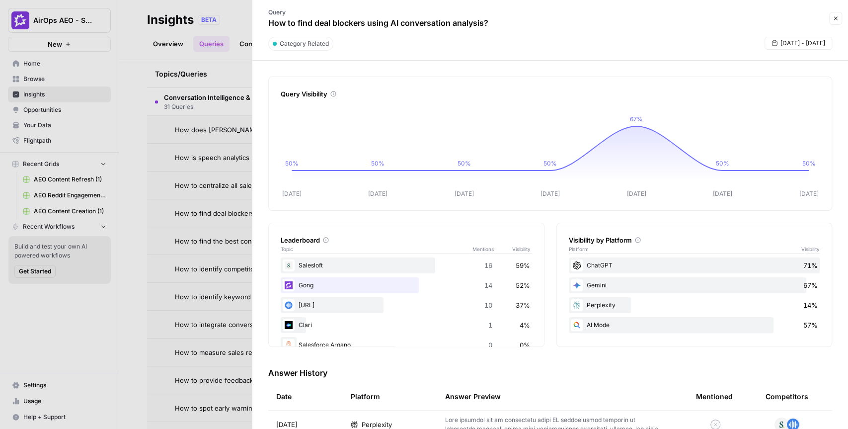
click at [837, 21] on icon "button" at bounding box center [836, 18] width 6 height 6
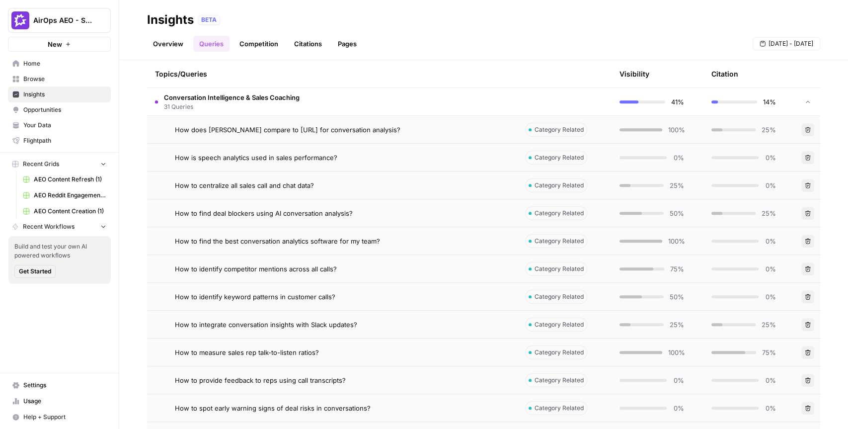
click at [546, 24] on div "Insights BETA" at bounding box center [483, 20] width 673 height 16
click at [56, 108] on span "Opportunities" at bounding box center [64, 109] width 83 height 9
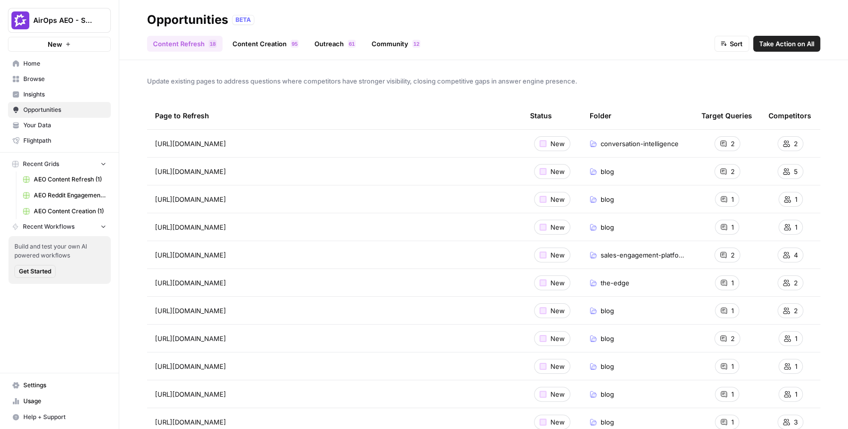
click at [257, 46] on link "Content Creation 5 9" at bounding box center [266, 44] width 78 height 16
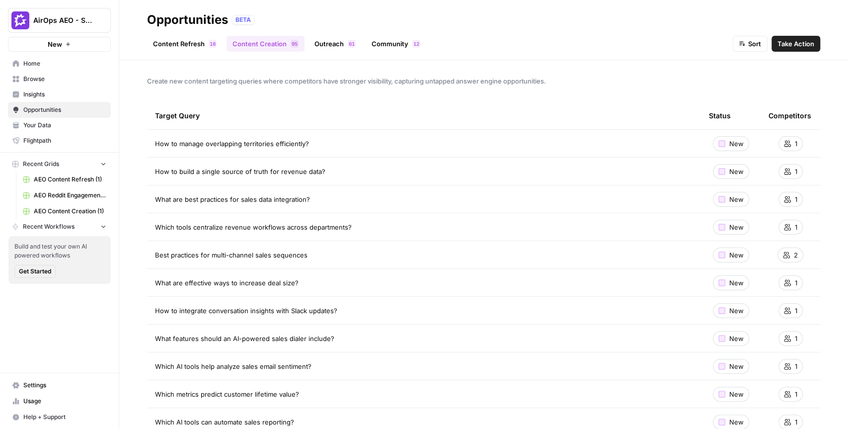
click at [794, 41] on span "Take Action" at bounding box center [795, 44] width 37 height 10
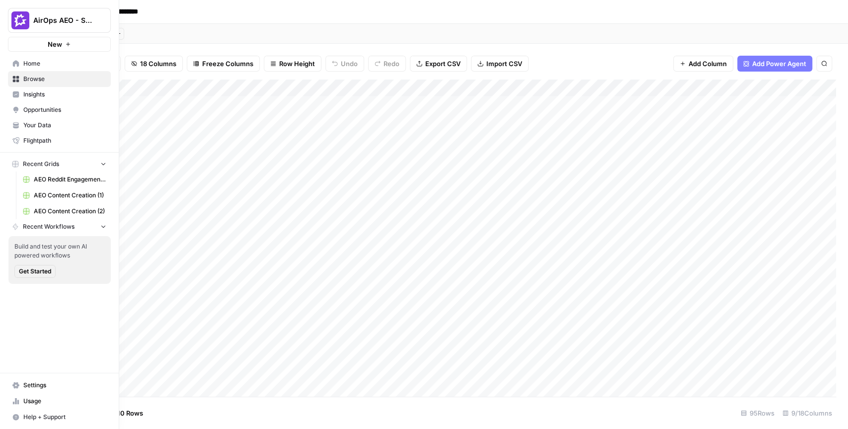
click at [25, 107] on span "Opportunities" at bounding box center [64, 109] width 83 height 9
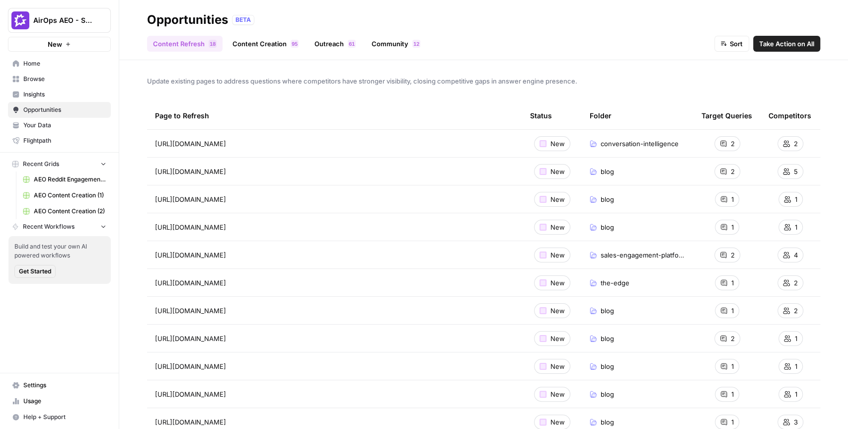
click at [791, 43] on span "Take Action on All" at bounding box center [786, 44] width 55 height 10
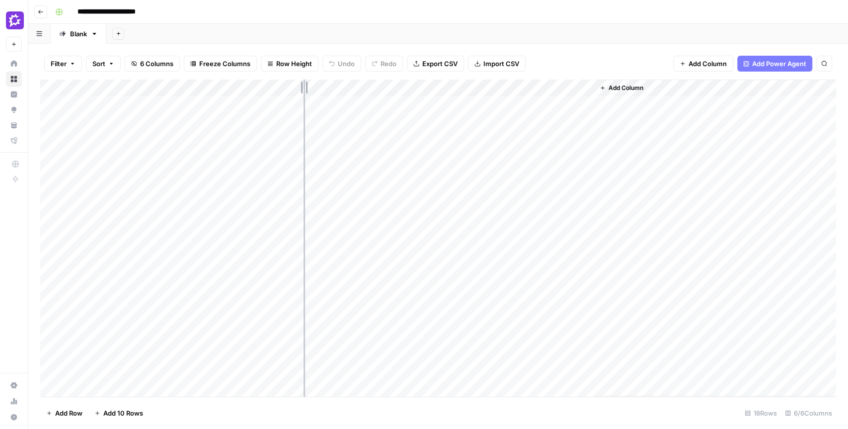
drag, startPoint x: 236, startPoint y: 86, endPoint x: 315, endPoint y: 87, distance: 79.0
click at [315, 87] on div "Add Column" at bounding box center [438, 237] width 796 height 317
drag, startPoint x: 282, startPoint y: 104, endPoint x: 278, endPoint y: 212, distance: 108.4
click at [278, 212] on div "Add Column" at bounding box center [438, 237] width 796 height 317
drag, startPoint x: 452, startPoint y: 104, endPoint x: 426, endPoint y: 239, distance: 137.1
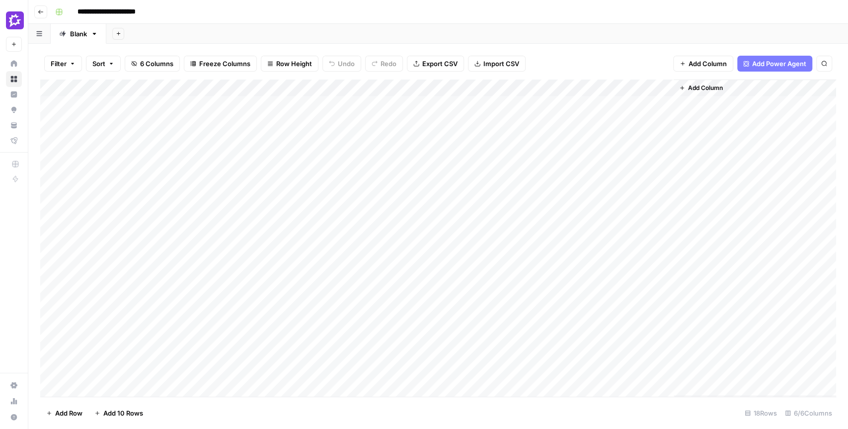
click at [426, 239] on div "Add Column" at bounding box center [438, 237] width 796 height 317
click at [561, 60] on div "Filter Sort 6 Columns Freeze Columns Row Height Undo Redo Export CSV Import CSV…" at bounding box center [438, 64] width 796 height 32
click at [560, 59] on div "Filter Sort 6 Columns Freeze Columns Row Height Undo Redo Export CSV Import CSV…" at bounding box center [438, 64] width 796 height 32
click at [553, 32] on div "Add Sheet" at bounding box center [477, 34] width 742 height 20
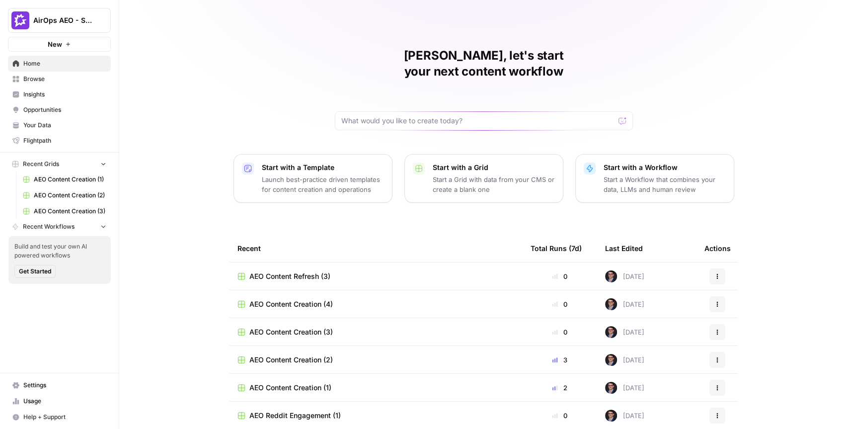
click at [60, 24] on span "AirOps AEO - Single Brand (Gong)" at bounding box center [63, 20] width 60 height 10
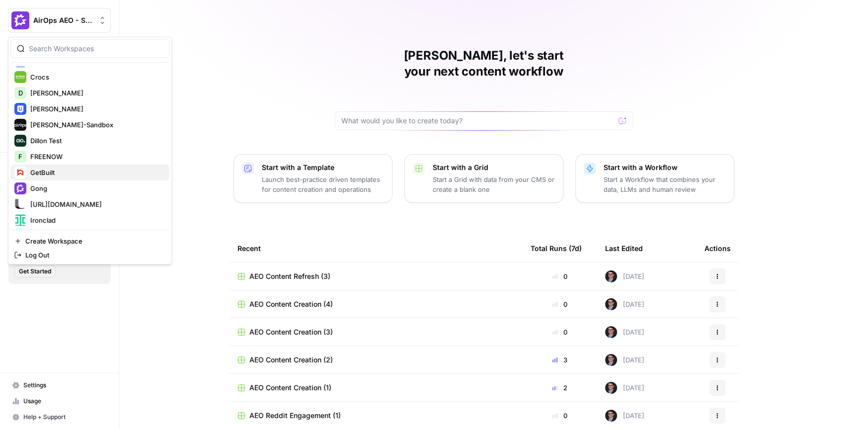
scroll to position [169, 0]
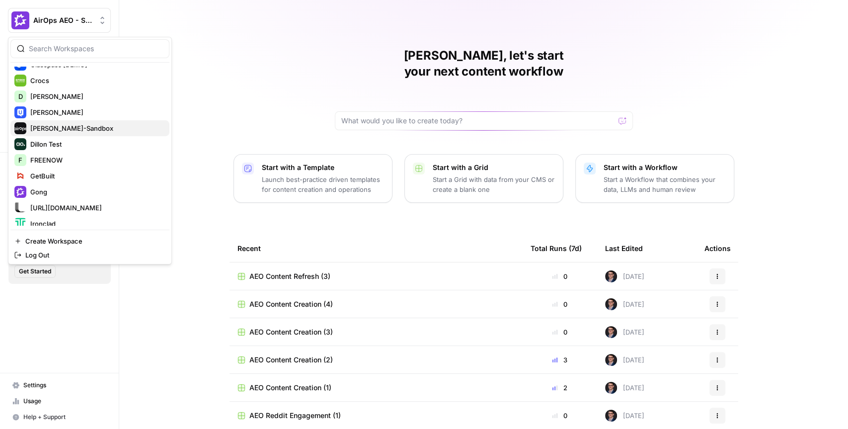
click at [76, 127] on span "Dille-Sandbox" at bounding box center [95, 128] width 131 height 10
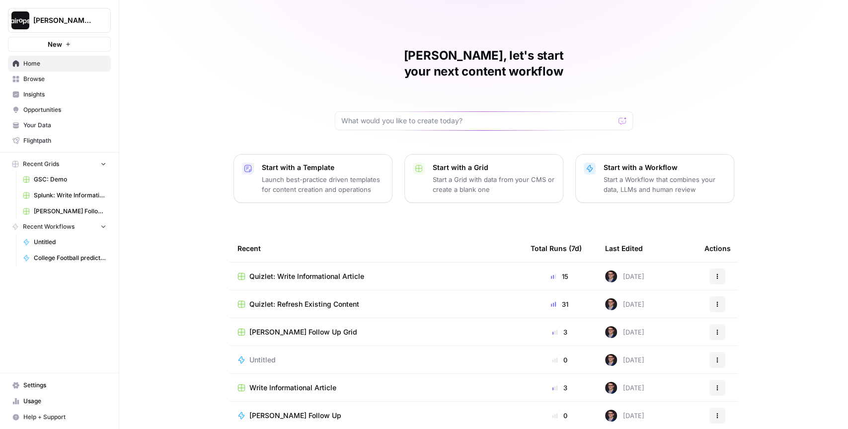
scroll to position [28, 0]
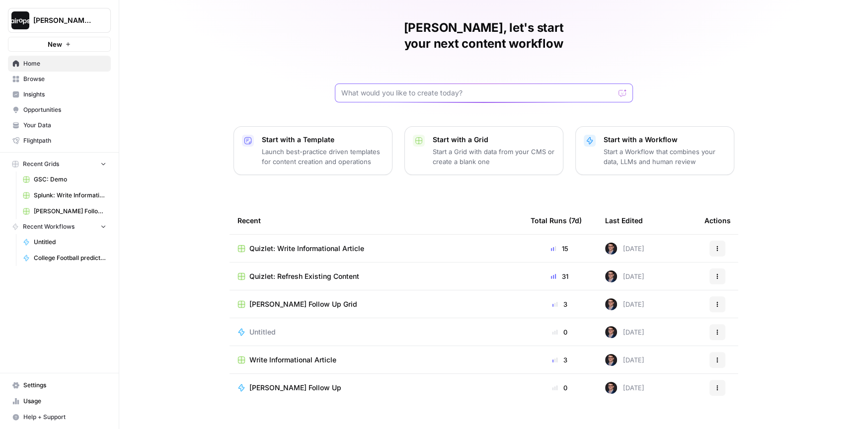
click at [425, 88] on input "text" at bounding box center [477, 93] width 273 height 10
type input "refresh"
click at [56, 81] on span "Browse" at bounding box center [64, 79] width 83 height 9
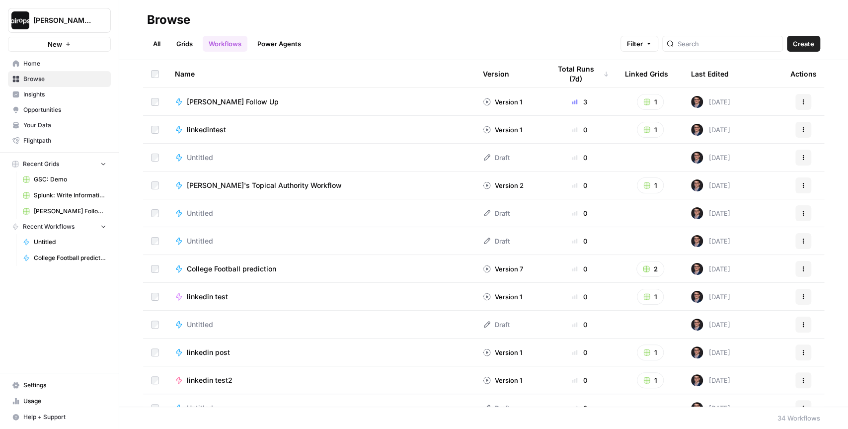
click at [184, 45] on link "Grids" at bounding box center [184, 44] width 28 height 16
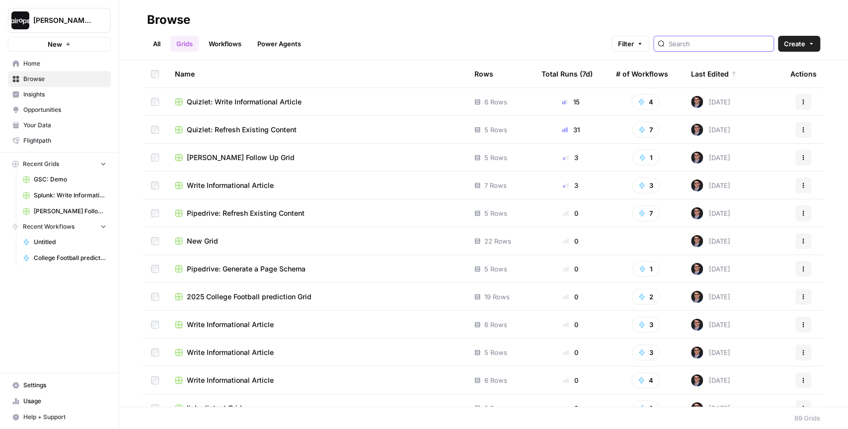
click at [701, 44] on input "search" at bounding box center [719, 44] width 101 height 10
type input "refresh"
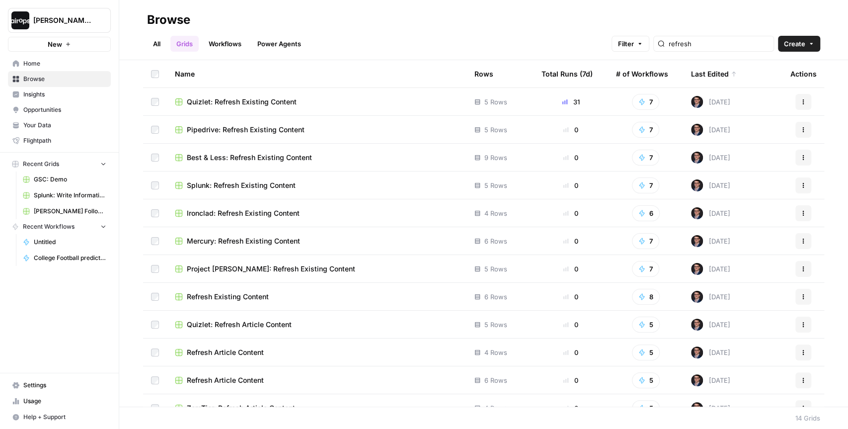
click at [264, 129] on span "Pipedrive: Refresh Existing Content" at bounding box center [246, 130] width 118 height 10
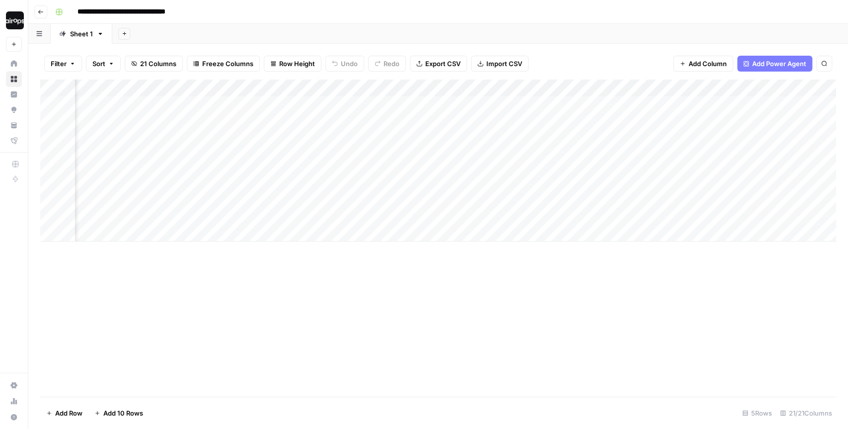
scroll to position [0, 373]
drag, startPoint x: 440, startPoint y: 113, endPoint x: 439, endPoint y: 203, distance: 90.4
click at [439, 203] on div "Add Column" at bounding box center [438, 160] width 796 height 162
drag, startPoint x: 519, startPoint y: 99, endPoint x: 517, endPoint y: 205, distance: 106.3
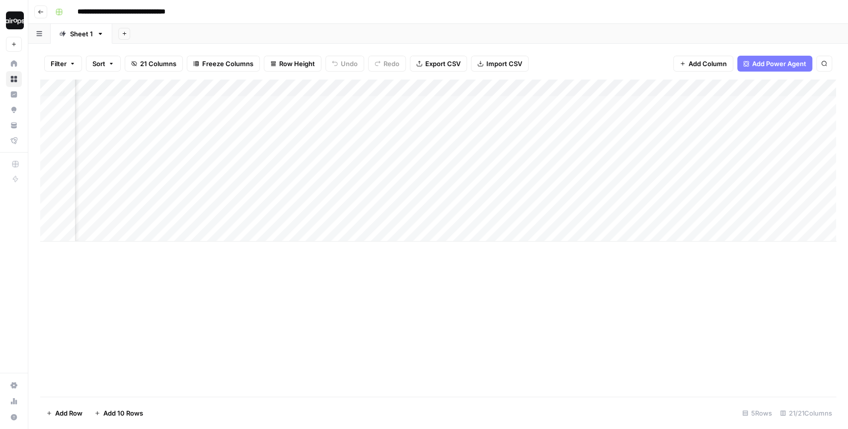
click at [517, 205] on div "Add Column" at bounding box center [438, 160] width 796 height 162
drag, startPoint x: 482, startPoint y: 115, endPoint x: 477, endPoint y: 210, distance: 95.5
click at [477, 210] on div "Add Column" at bounding box center [438, 160] width 796 height 162
click at [595, 130] on div "Add Column" at bounding box center [438, 160] width 796 height 162
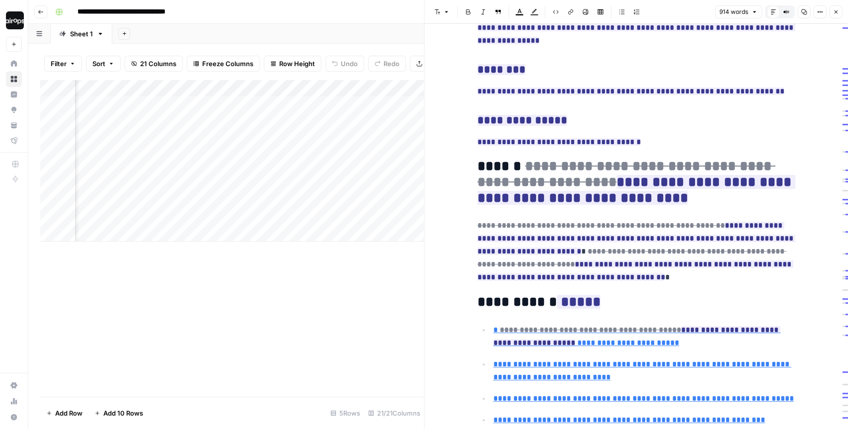
scroll to position [259, 0]
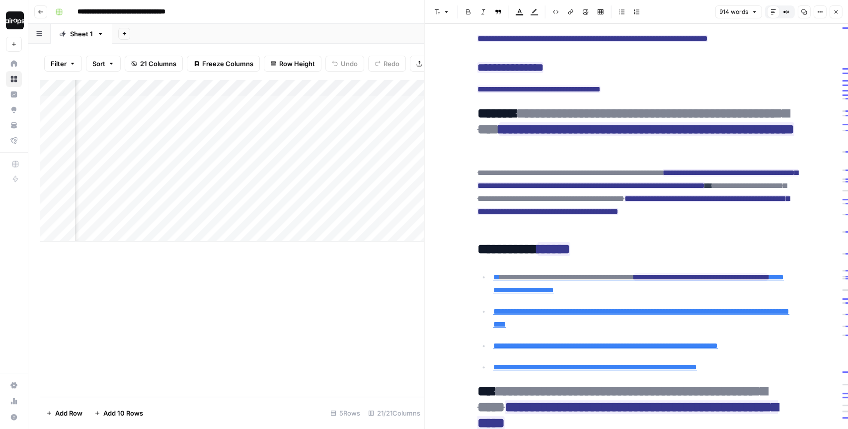
scroll to position [299, 0]
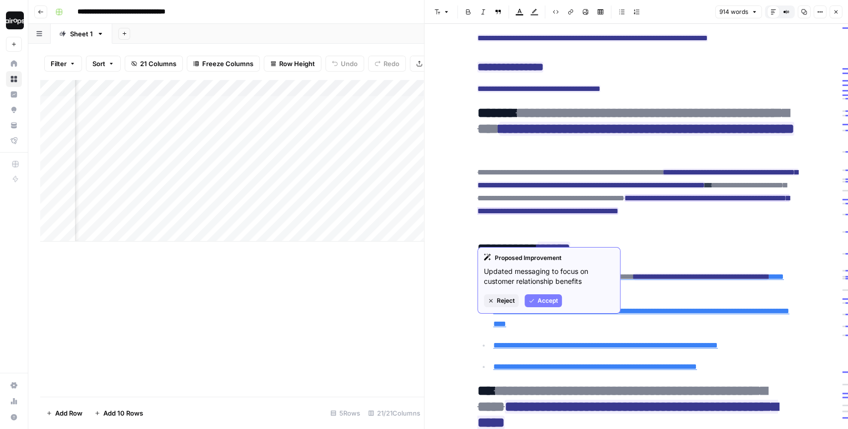
click at [540, 299] on span "Accept" at bounding box center [548, 300] width 20 height 9
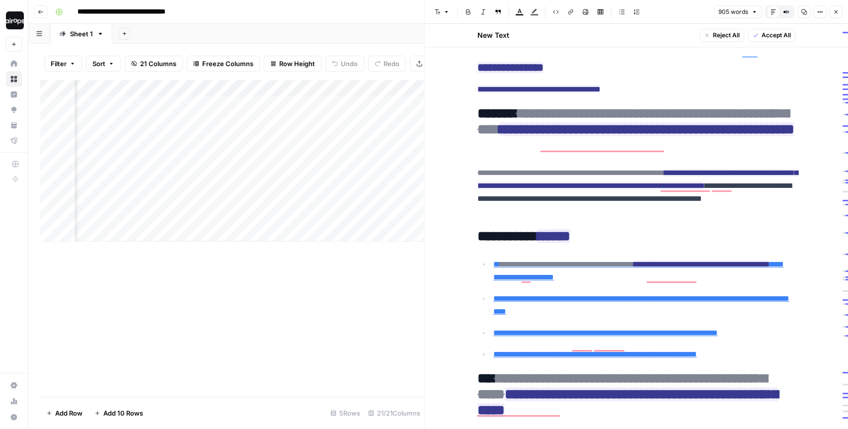
scroll to position [322, 0]
click at [834, 10] on icon "button" at bounding box center [835, 11] width 3 height 3
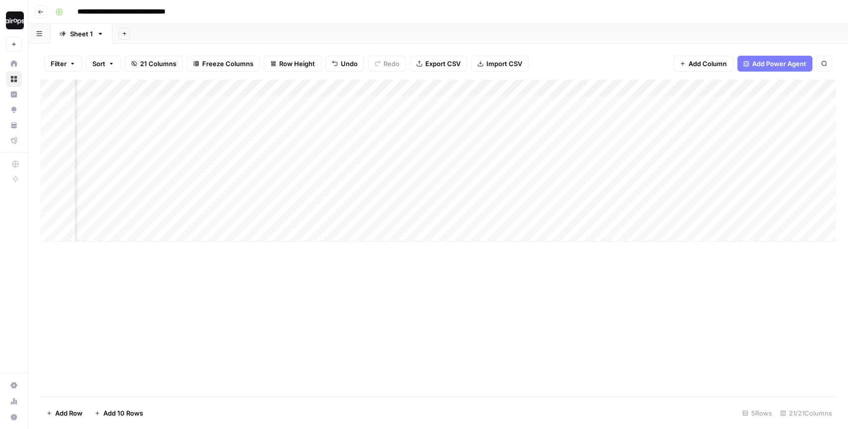
drag, startPoint x: 486, startPoint y: 113, endPoint x: 480, endPoint y: 203, distance: 89.7
click at [480, 203] on div "Add Column" at bounding box center [438, 160] width 796 height 162
click at [451, 266] on div "Add Column" at bounding box center [438, 237] width 796 height 317
drag, startPoint x: 494, startPoint y: 110, endPoint x: 482, endPoint y: 210, distance: 100.0
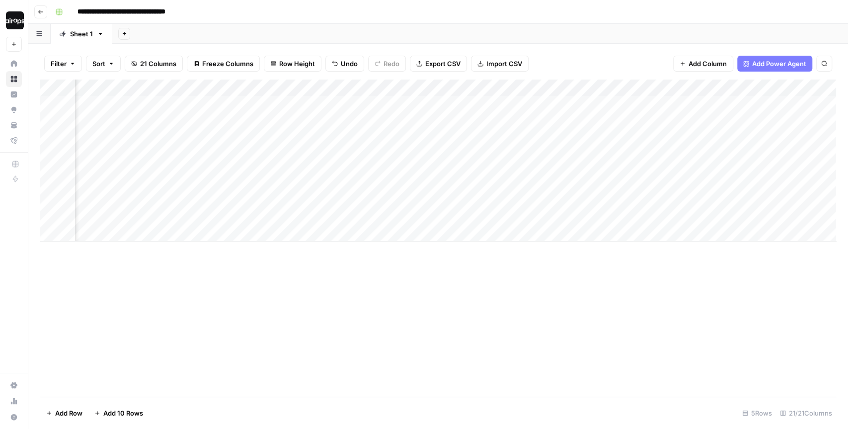
click at [482, 210] on div "Add Column" at bounding box center [438, 160] width 796 height 162
drag, startPoint x: 454, startPoint y: 112, endPoint x: 452, endPoint y: 207, distance: 95.4
click at [452, 207] on div "Add Column" at bounding box center [438, 160] width 796 height 162
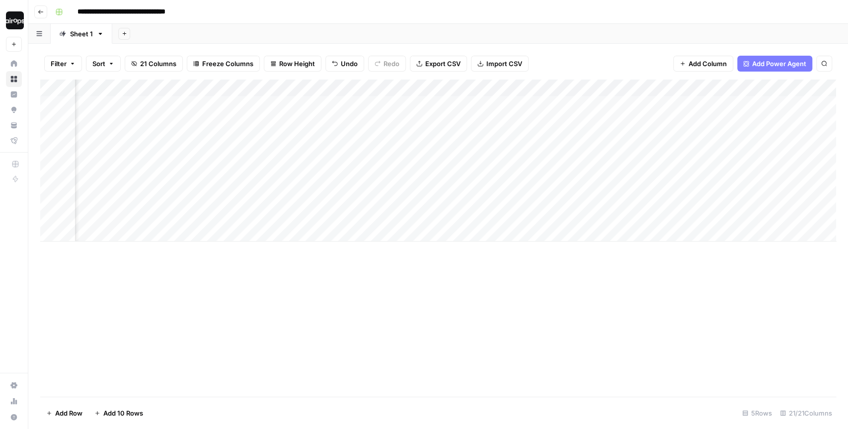
drag, startPoint x: 326, startPoint y: 104, endPoint x: 323, endPoint y: 220, distance: 115.8
click at [323, 220] on div "Add Column" at bounding box center [438, 160] width 796 height 162
click at [457, 154] on div "Add Column" at bounding box center [438, 160] width 796 height 162
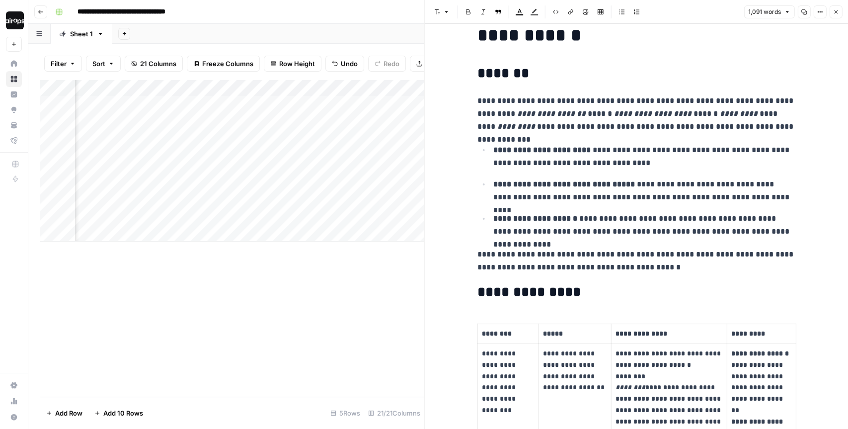
scroll to position [51, 0]
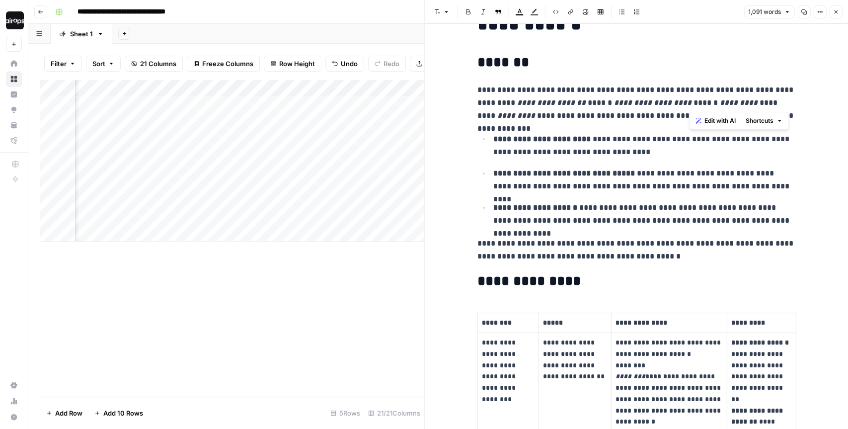
drag, startPoint x: 756, startPoint y: 101, endPoint x: 794, endPoint y: 104, distance: 38.4
click at [794, 104] on p "**********" at bounding box center [636, 102] width 318 height 39
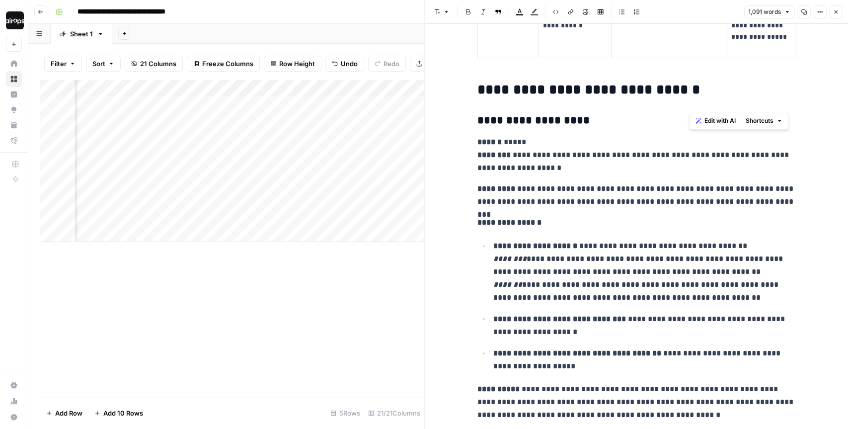
scroll to position [1440, 0]
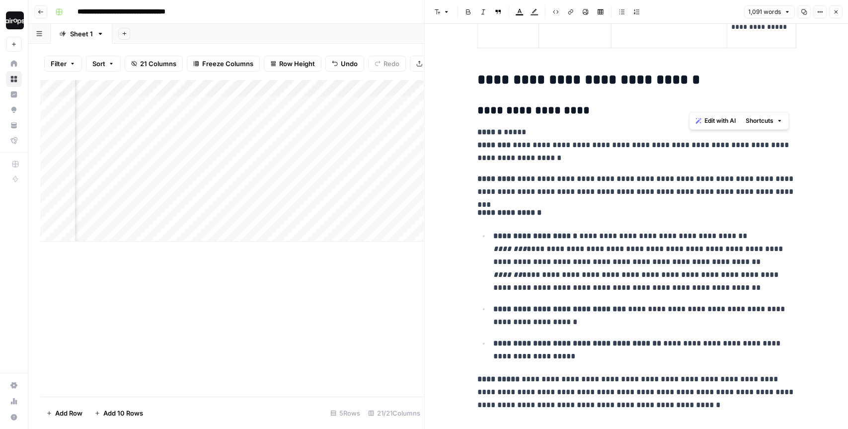
click at [469, 187] on div "**********" at bounding box center [637, 158] width 424 height 3149
drag, startPoint x: 474, startPoint y: 130, endPoint x: 540, endPoint y: 130, distance: 66.6
click at [540, 130] on div "**********" at bounding box center [636, 150] width 330 height 3101
click at [507, 225] on div "**********" at bounding box center [636, 150] width 330 height 3101
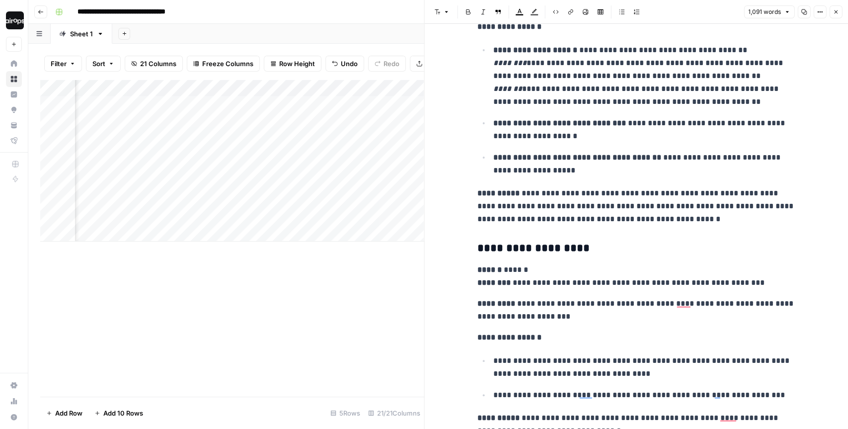
scroll to position [0, 0]
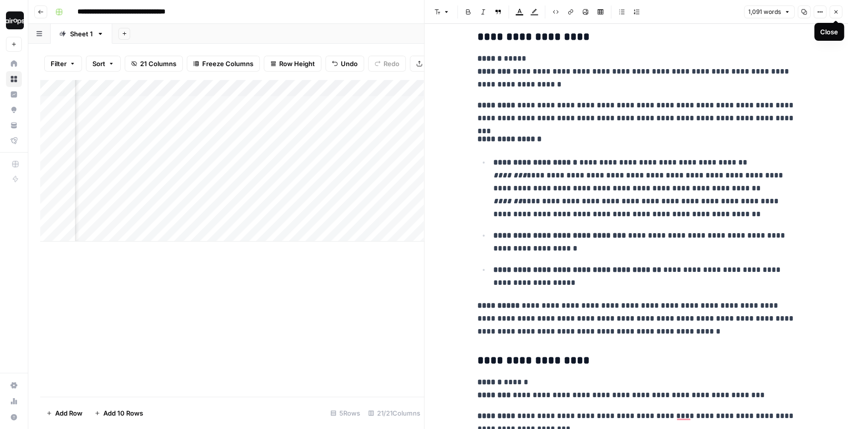
click at [836, 12] on icon "button" at bounding box center [835, 11] width 3 height 3
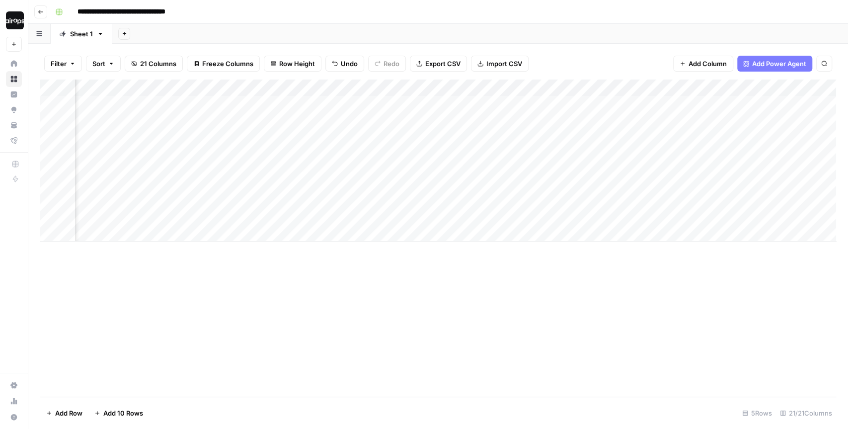
click at [623, 57] on div "Filter Sort 21 Columns Freeze Columns Row Height Undo Redo Export CSV Import CS…" at bounding box center [438, 64] width 796 height 32
click at [621, 154] on div "Add Column" at bounding box center [438, 160] width 796 height 162
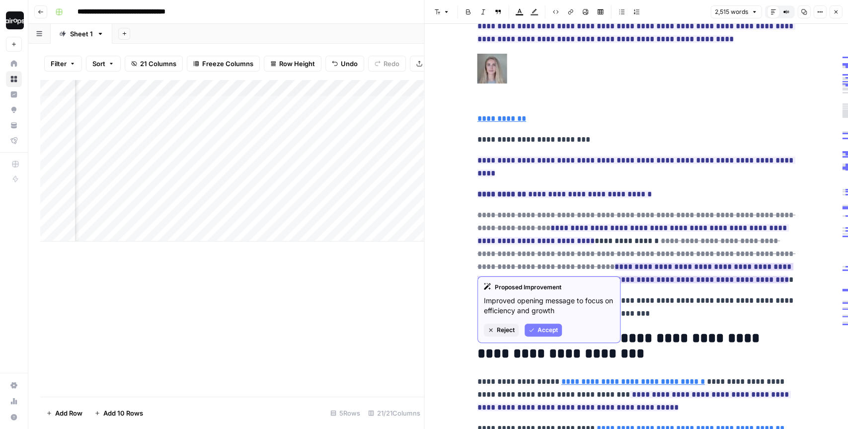
click at [535, 326] on button "Accept" at bounding box center [543, 329] width 37 height 13
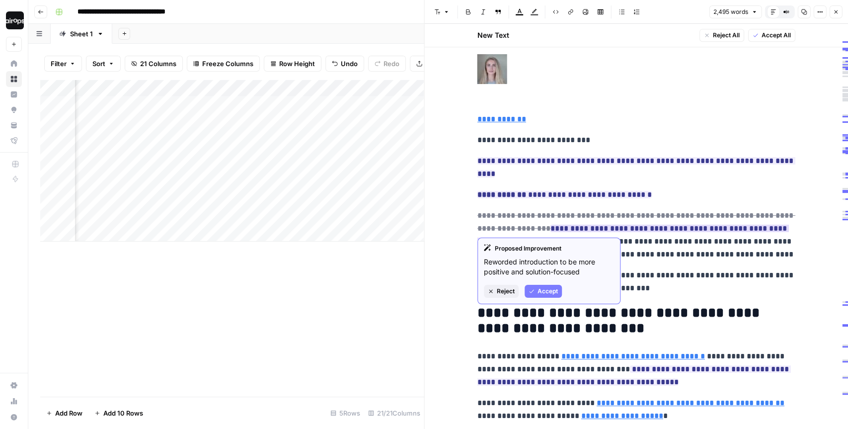
click at [499, 287] on span "Reject" at bounding box center [506, 291] width 18 height 9
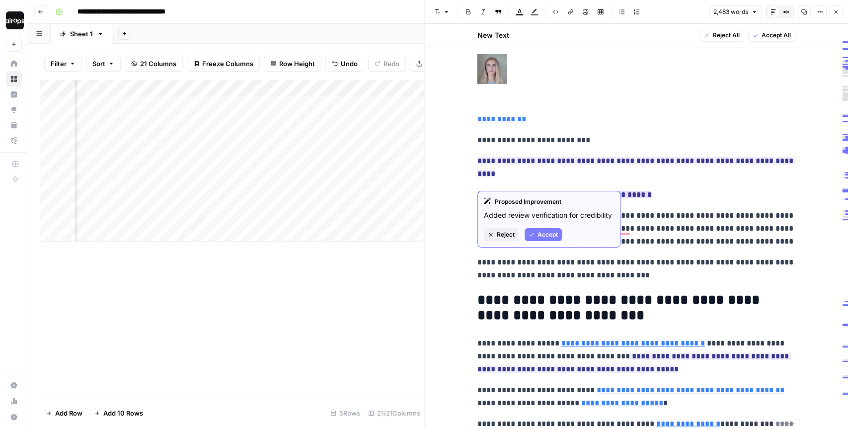
click at [539, 231] on span "Accept" at bounding box center [548, 234] width 20 height 9
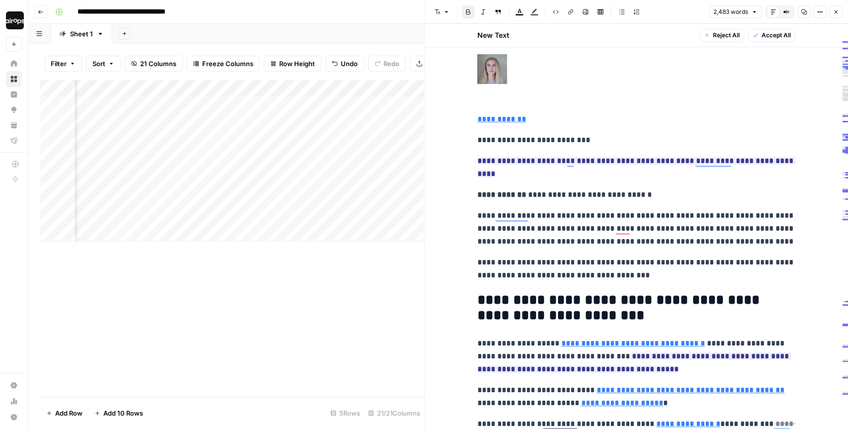
click at [691, 10] on div "Font style Bold Italic Block quote Text color Highlight color Code block Link I…" at bounding box center [569, 11] width 276 height 13
click at [834, 11] on icon "button" at bounding box center [836, 12] width 6 height 6
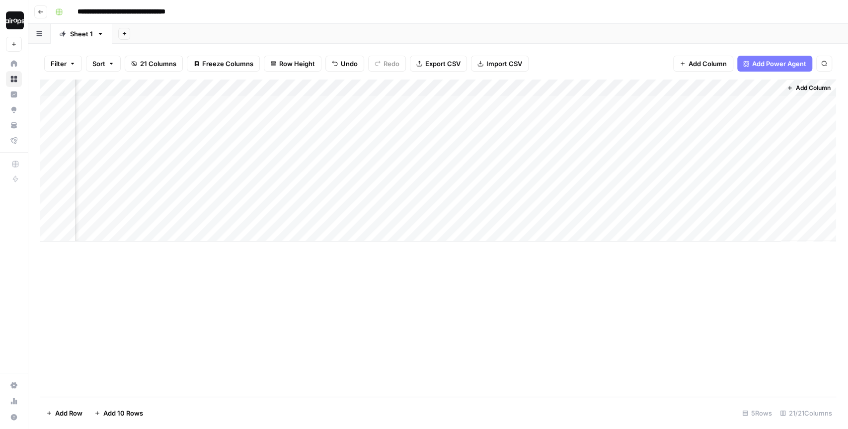
click at [814, 86] on span "Add Column" at bounding box center [813, 87] width 35 height 9
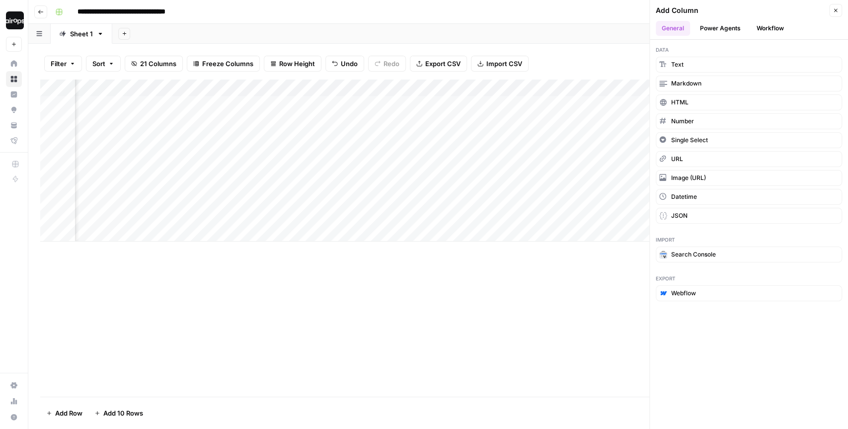
drag, startPoint x: 681, startPoint y: 275, endPoint x: 653, endPoint y: 274, distance: 27.8
click at [653, 274] on div "Export Webflow" at bounding box center [749, 287] width 198 height 39
click at [836, 14] on button "Close" at bounding box center [835, 10] width 13 height 13
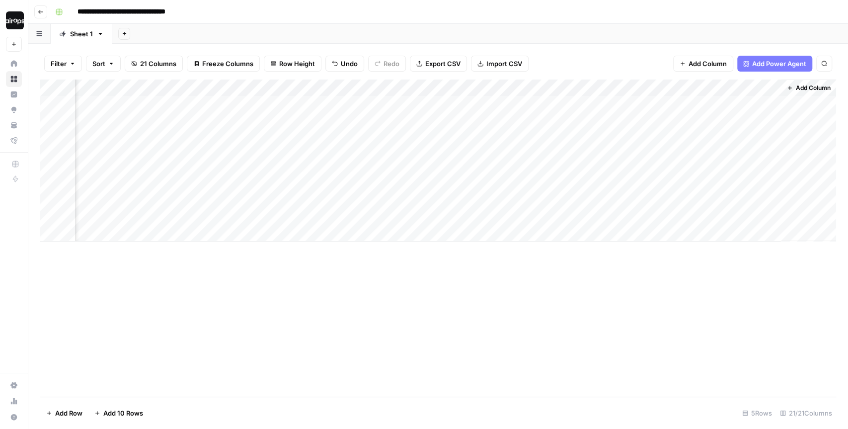
drag, startPoint x: 758, startPoint y: 108, endPoint x: 755, endPoint y: 234, distance: 126.2
click at [755, 234] on div "Add Column" at bounding box center [438, 160] width 796 height 162
click at [620, 70] on div "Filter Sort 21 Columns Freeze Columns Row Height Undo Redo Export CSV Import CS…" at bounding box center [438, 64] width 796 height 32
click at [546, 57] on div "Filter Sort 21 Columns Freeze Columns Row Height Undo Redo Export CSV Import CS…" at bounding box center [438, 64] width 796 height 32
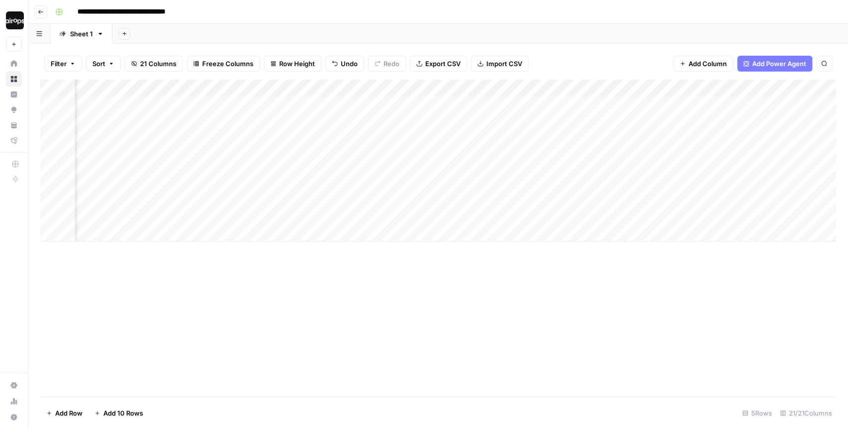
click at [546, 57] on div "Filter Sort 21 Columns Freeze Columns Row Height Undo Redo Export CSV Import CS…" at bounding box center [438, 64] width 796 height 32
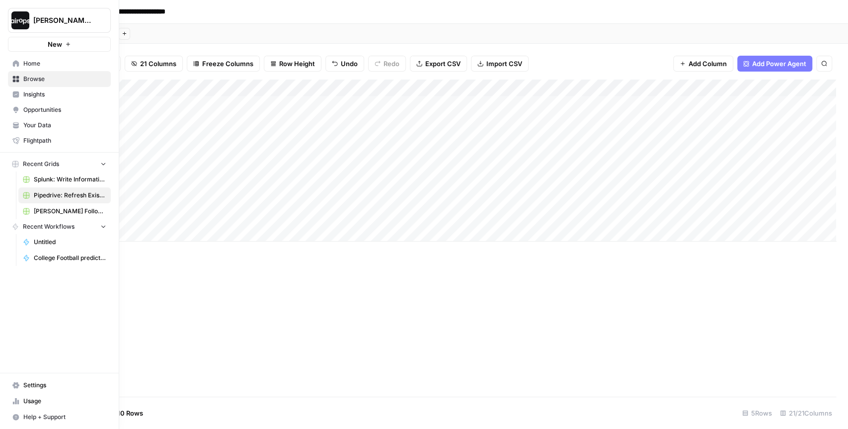
click at [41, 96] on span "Insights" at bounding box center [64, 94] width 83 height 9
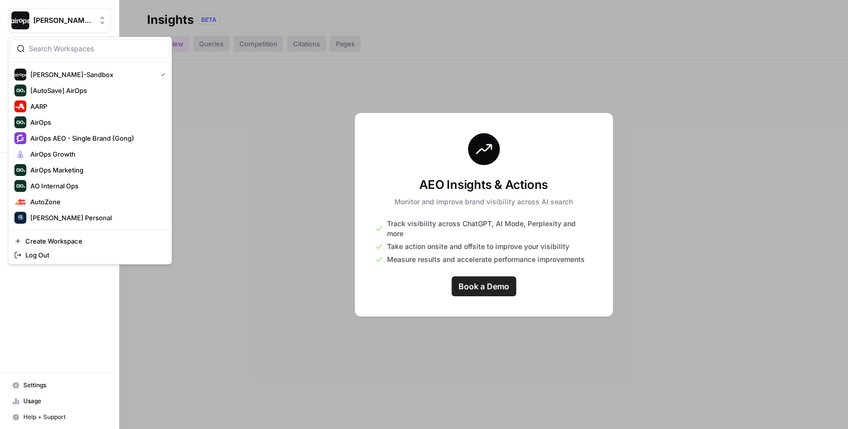
click at [53, 17] on span "Dille-Sandbox" at bounding box center [63, 20] width 60 height 10
click at [83, 137] on span "AirOps AEO - Single Brand (Gong)" at bounding box center [95, 138] width 131 height 10
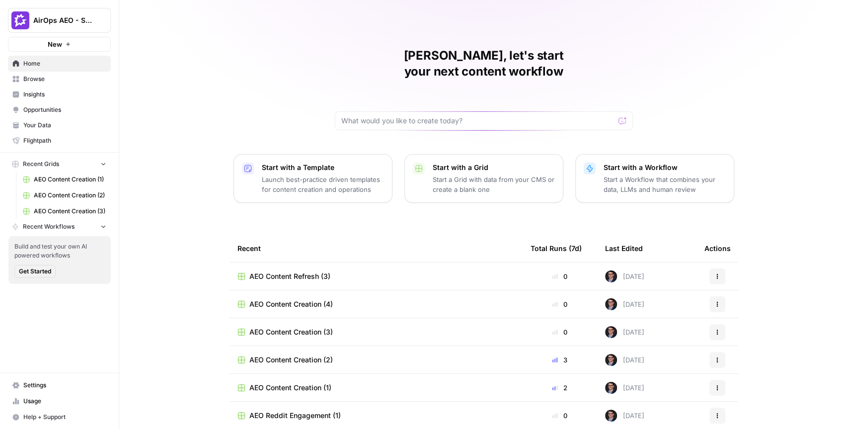
click at [186, 313] on div "[PERSON_NAME], let's start your next content workflow Start with a Template Lau…" at bounding box center [483, 236] width 729 height 473
click at [49, 91] on span "Insights" at bounding box center [64, 94] width 83 height 9
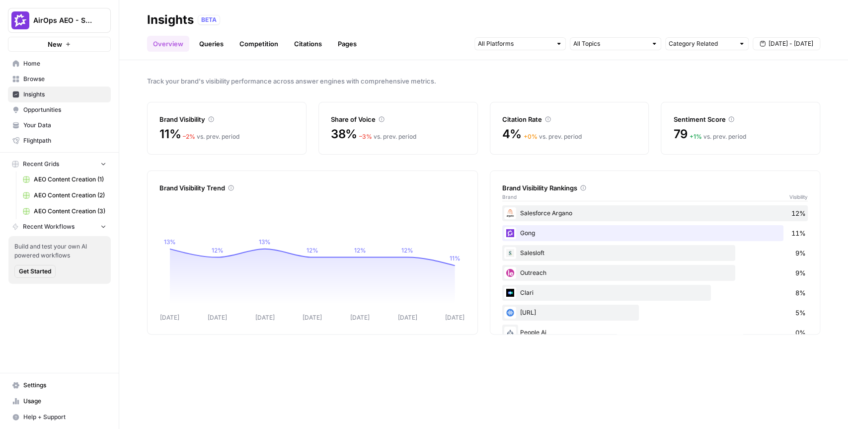
click at [309, 74] on div "Track your brand's visibility performance across answer engines with comprehens…" at bounding box center [483, 244] width 729 height 369
click at [626, 73] on div "Track your brand's visibility performance across answer engines with comprehens…" at bounding box center [483, 244] width 729 height 369
click at [557, 43] on div at bounding box center [558, 43] width 7 height 7
click at [591, 91] on div "Track your brand's visibility performance across answer engines with comprehens…" at bounding box center [483, 244] width 729 height 369
click at [629, 41] on input "text" at bounding box center [610, 44] width 74 height 10
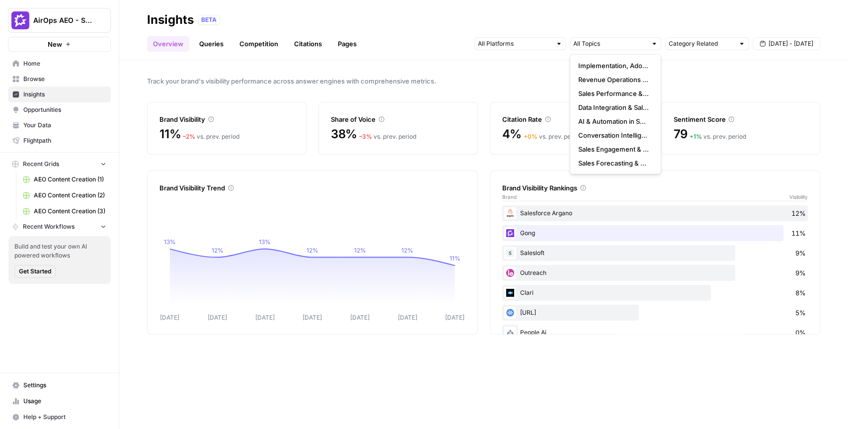
click at [513, 70] on div "Track your brand's visibility performance across answer engines with comprehens…" at bounding box center [483, 244] width 729 height 369
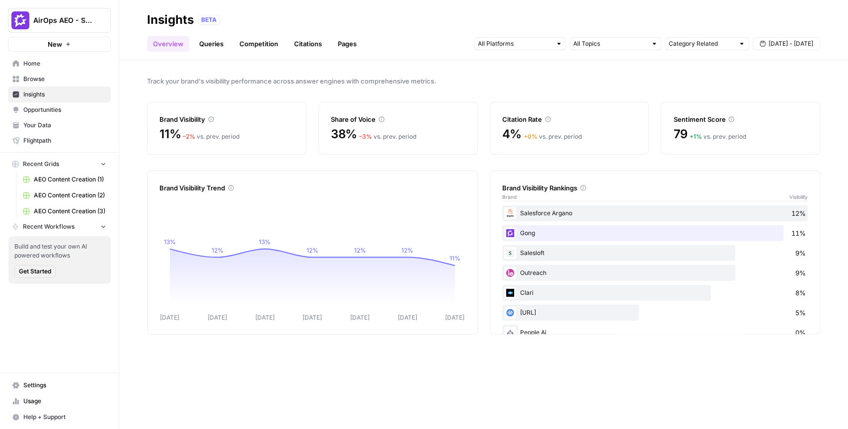
click at [219, 48] on link "Queries" at bounding box center [211, 44] width 36 height 16
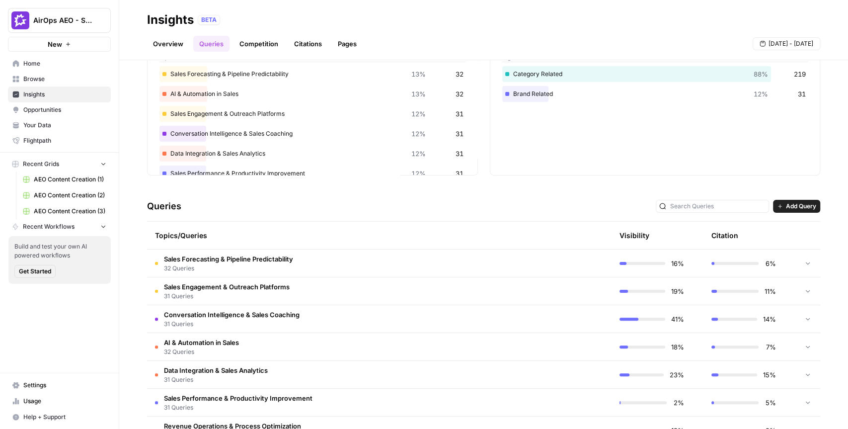
scroll to position [74, 0]
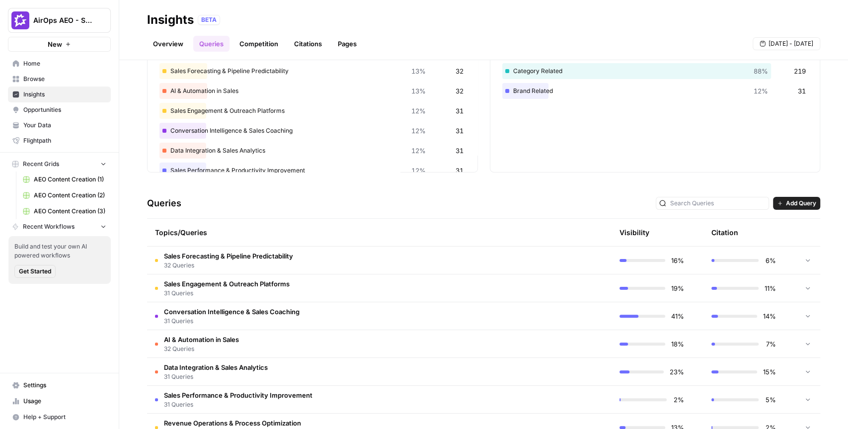
click at [364, 321] on td "Conversation Intelligence & Sales Coaching 31 Queries" at bounding box center [332, 315] width 370 height 27
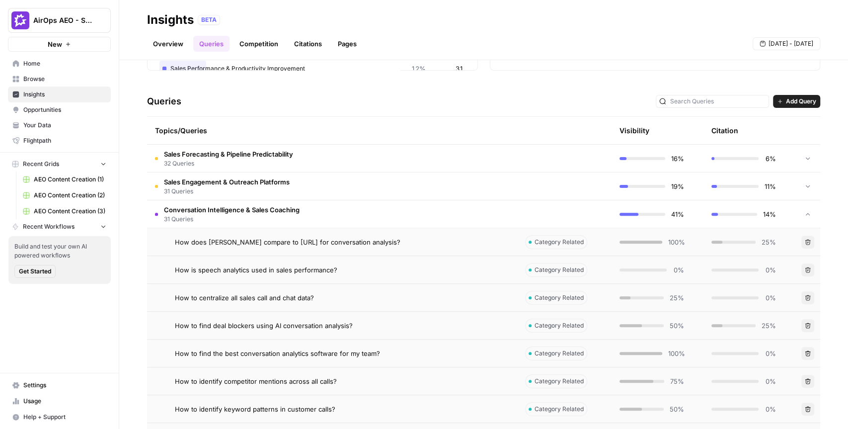
click at [365, 220] on td "Conversation Intelligence & Sales Coaching 31 Queries" at bounding box center [332, 213] width 370 height 27
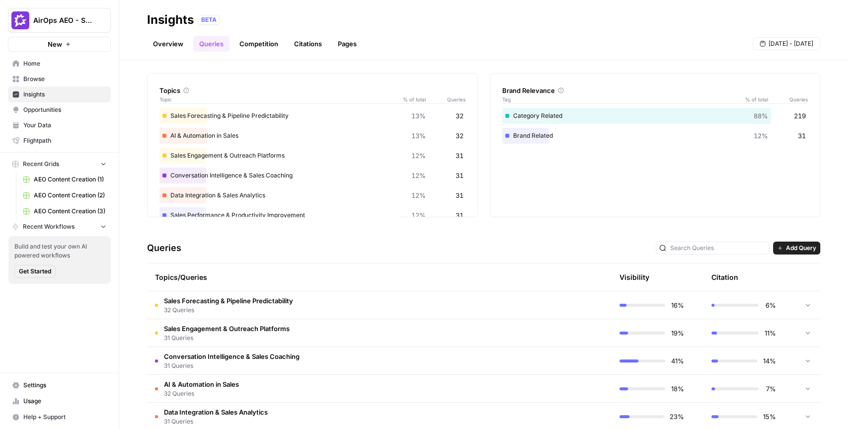
scroll to position [0, 0]
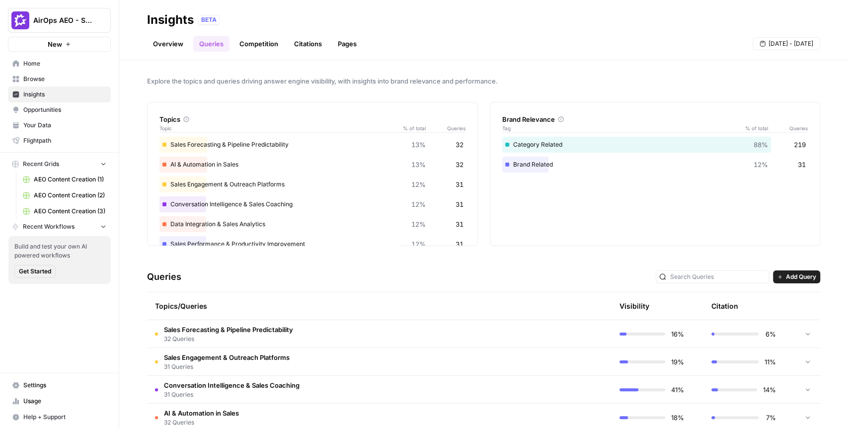
click at [262, 43] on link "Competition" at bounding box center [258, 44] width 51 height 16
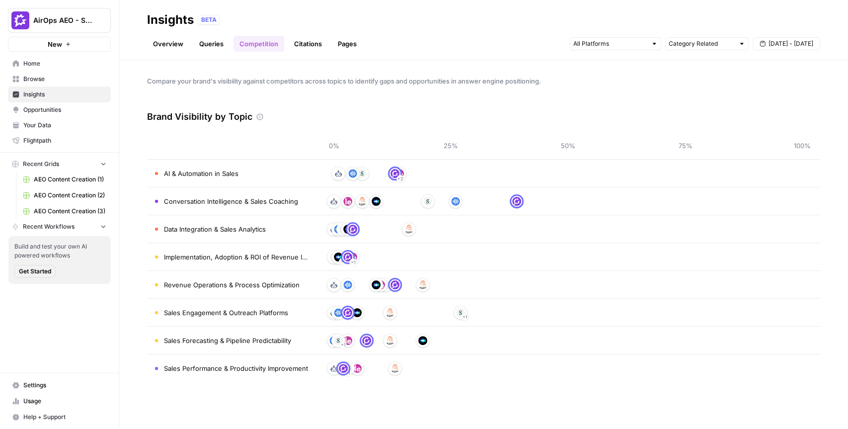
click at [310, 45] on link "Citations" at bounding box center [308, 44] width 40 height 16
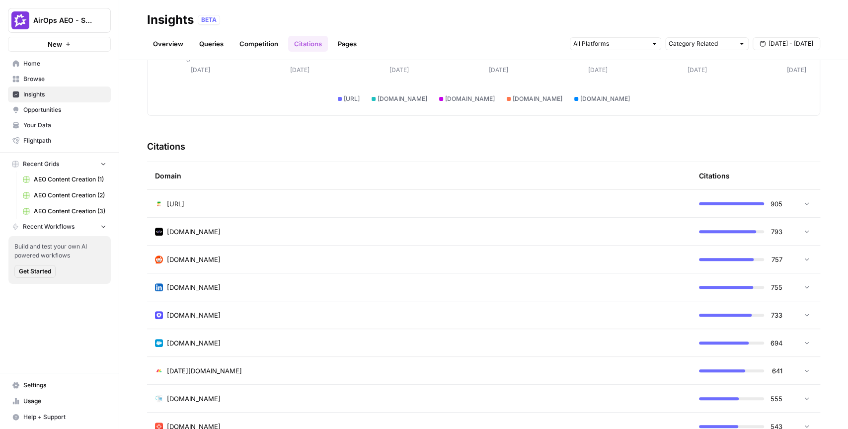
scroll to position [162, 0]
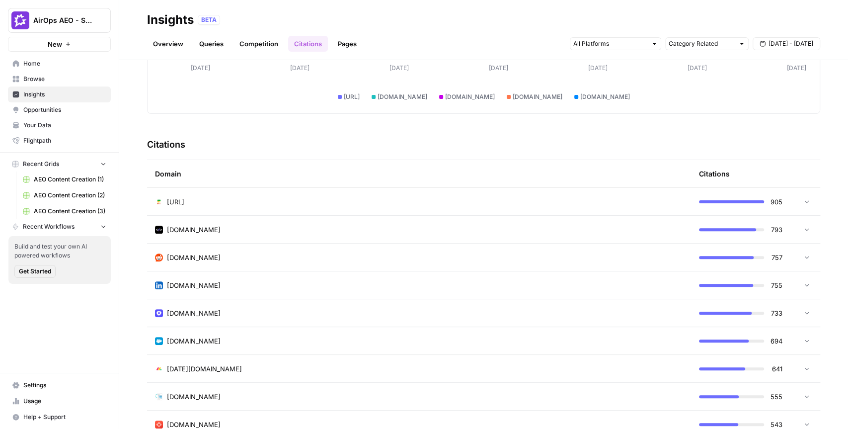
click at [288, 207] on td "[URL]" at bounding box center [419, 201] width 544 height 27
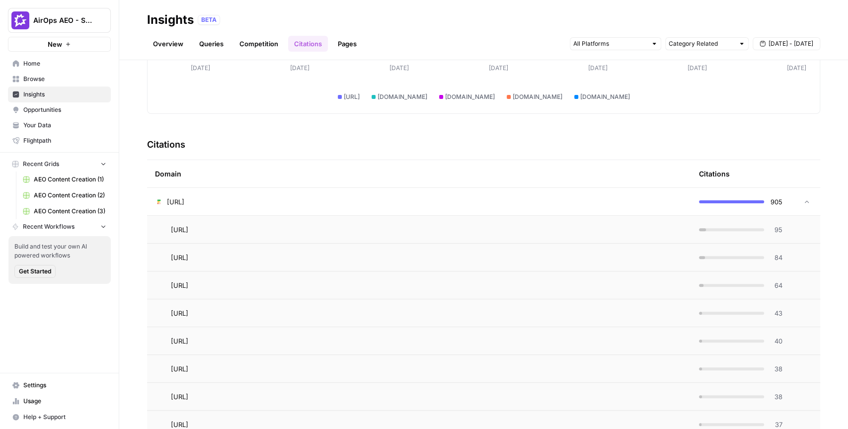
click at [808, 201] on icon at bounding box center [807, 201] width 4 height 2
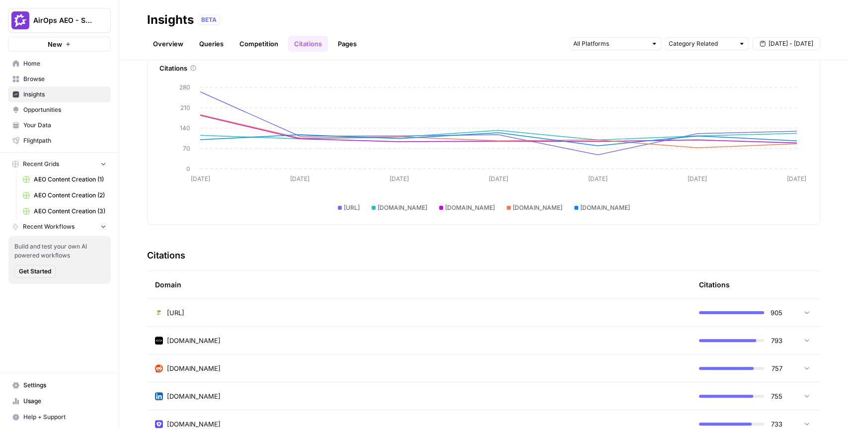
scroll to position [44, 0]
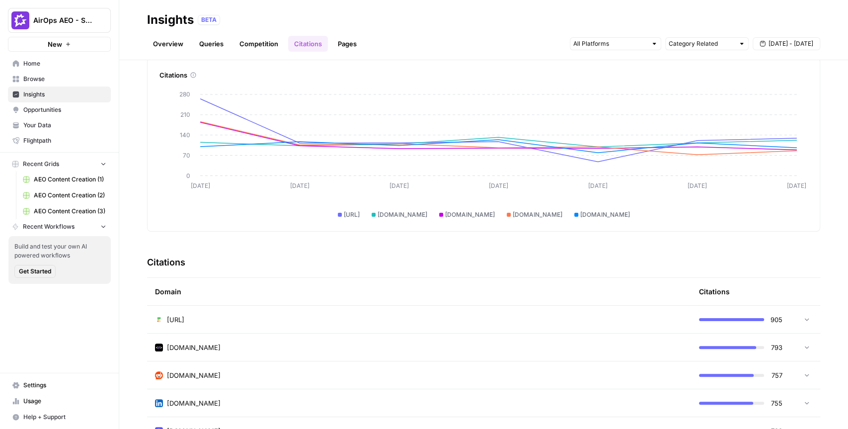
click at [343, 45] on link "Pages" at bounding box center [347, 44] width 31 height 16
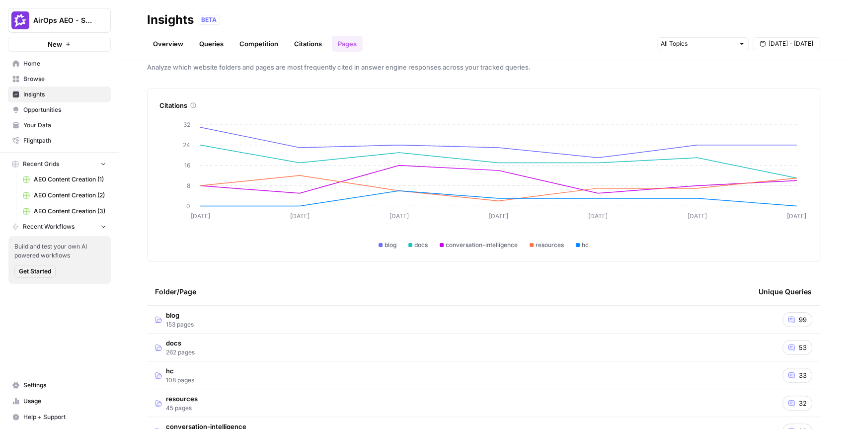
scroll to position [3, 0]
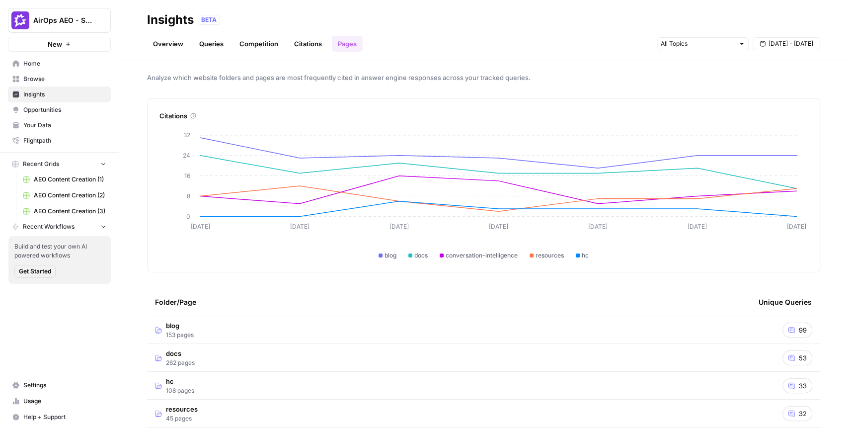
click at [308, 44] on link "Citations" at bounding box center [308, 44] width 40 height 16
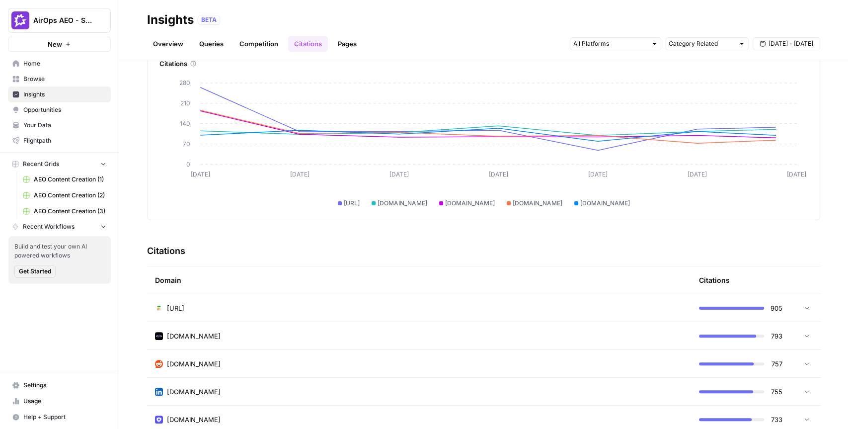
scroll to position [56, 0]
click at [186, 364] on span "[DOMAIN_NAME]" at bounding box center [194, 363] width 54 height 10
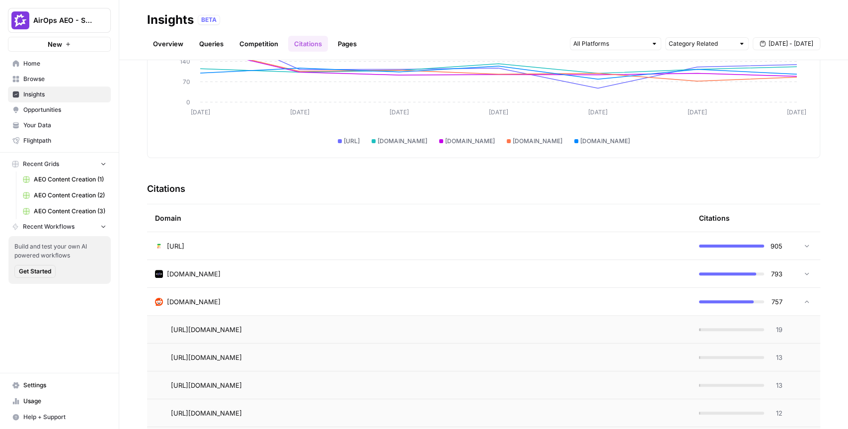
scroll to position [124, 0]
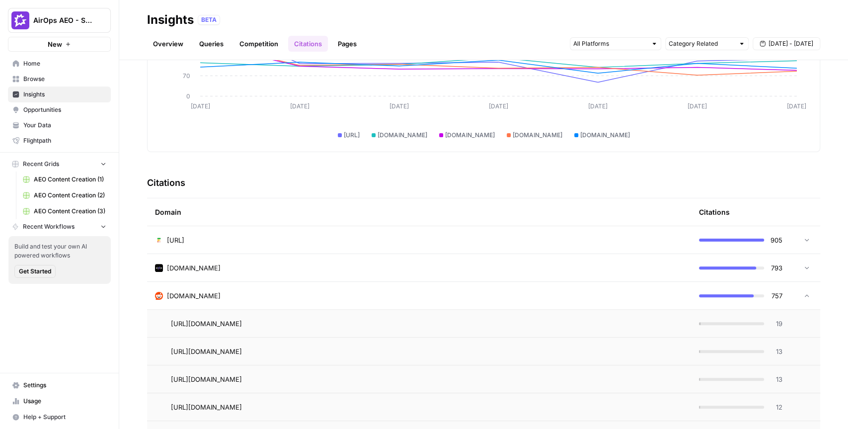
click at [133, 291] on div "Discover which domains are most frequently cited in answer engine responses to …" at bounding box center [483, 244] width 729 height 369
click at [66, 111] on span "Opportunities" at bounding box center [64, 109] width 83 height 9
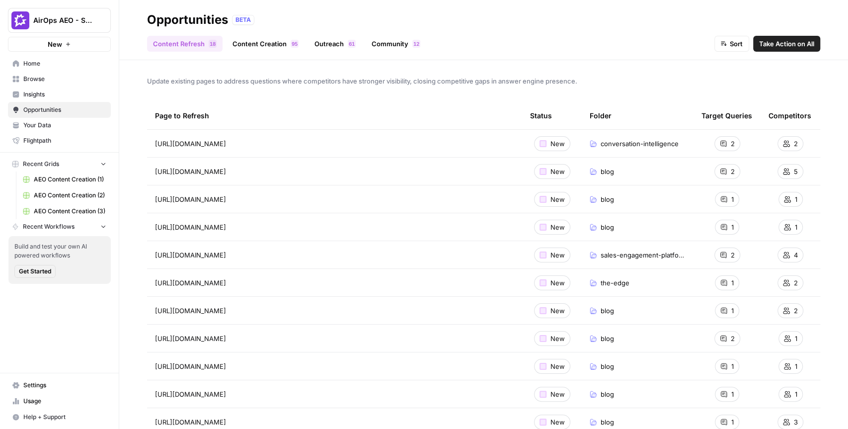
click at [395, 41] on link "Community 2 1" at bounding box center [396, 44] width 61 height 16
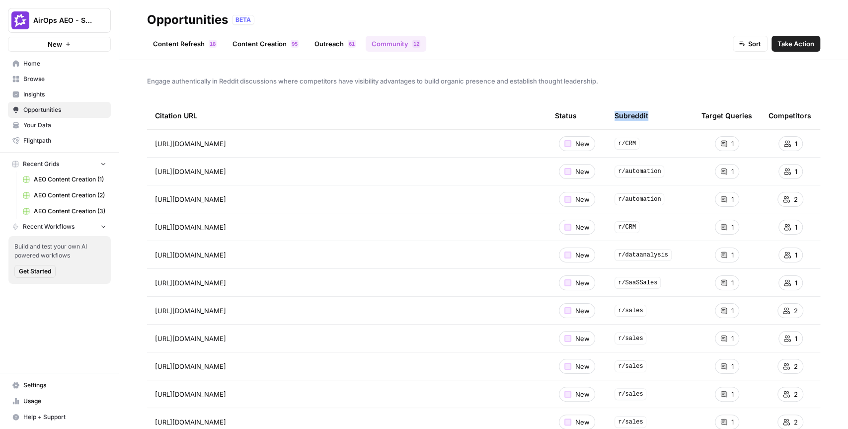
drag, startPoint x: 615, startPoint y: 116, endPoint x: 664, endPoint y: 116, distance: 49.2
click at [664, 116] on th "Subreddit" at bounding box center [650, 115] width 87 height 27
click at [57, 95] on span "Insights" at bounding box center [64, 94] width 83 height 9
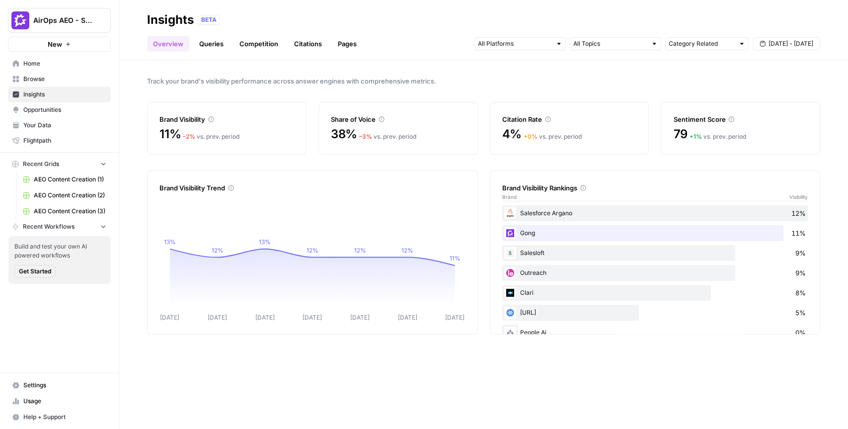
click at [335, 77] on span "Track your brand's visibility performance across answer engines with comprehens…" at bounding box center [483, 81] width 673 height 10
click at [217, 46] on link "Queries" at bounding box center [211, 44] width 36 height 16
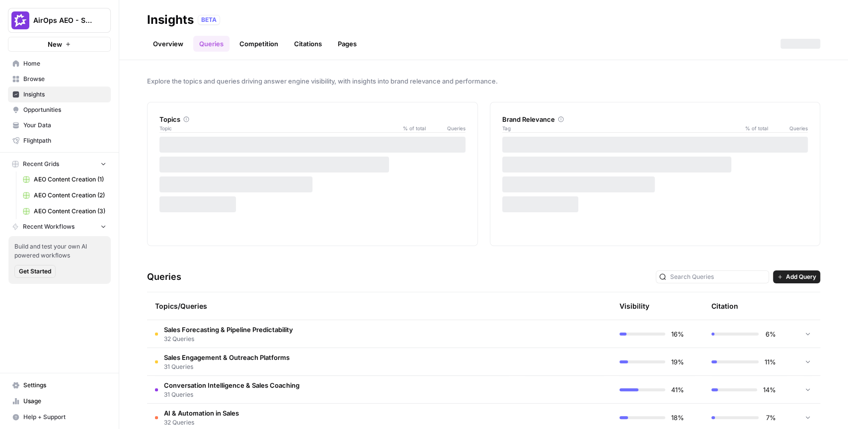
click at [339, 71] on div "Explore the topics and queries driving answer engine visibility, with insights …" at bounding box center [483, 244] width 729 height 369
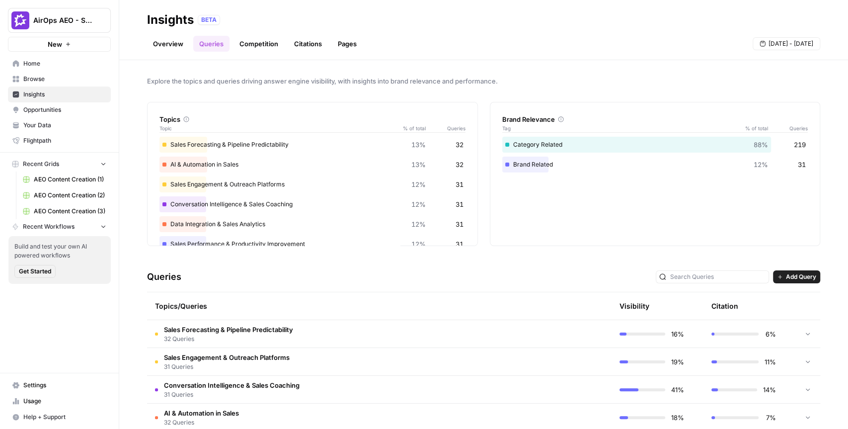
click at [361, 107] on div "Topics Topic % of total Queries" at bounding box center [312, 118] width 306 height 32
click at [369, 81] on span "Explore the topics and queries driving answer engine visibility, with insights …" at bounding box center [483, 81] width 673 height 10
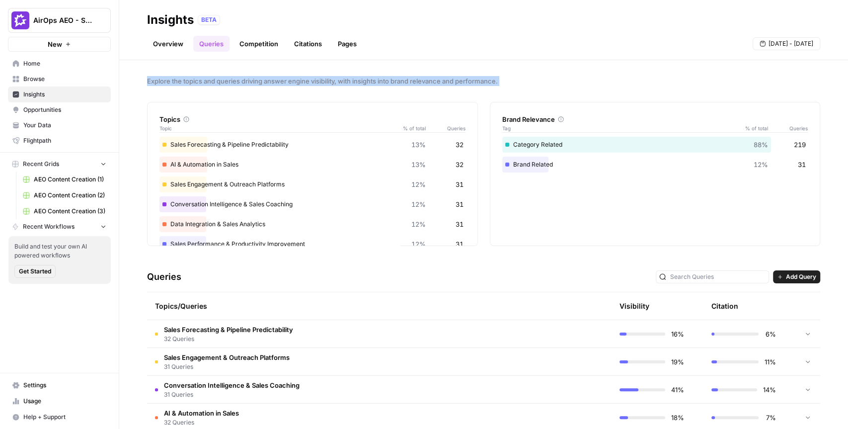
click at [369, 81] on span "Explore the topics and queries driving answer engine visibility, with insights …" at bounding box center [483, 81] width 673 height 10
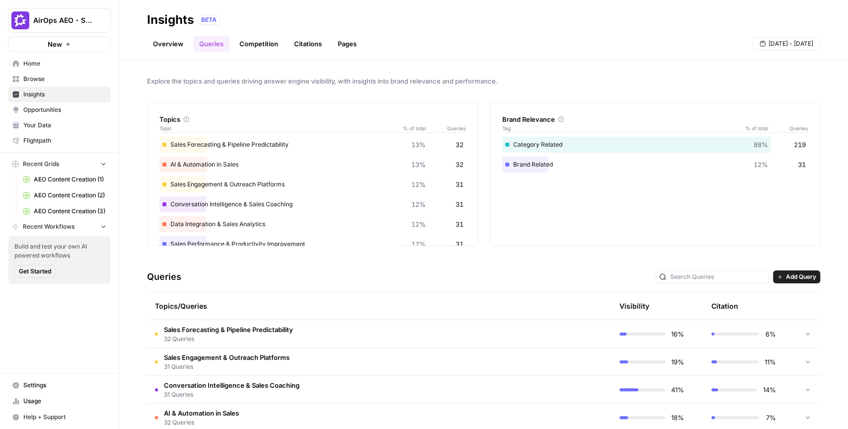
click at [344, 21] on div "BETA" at bounding box center [509, 20] width 622 height 10
click at [489, 24] on div "BETA" at bounding box center [509, 20] width 622 height 10
